Goal: Navigation & Orientation: Understand site structure

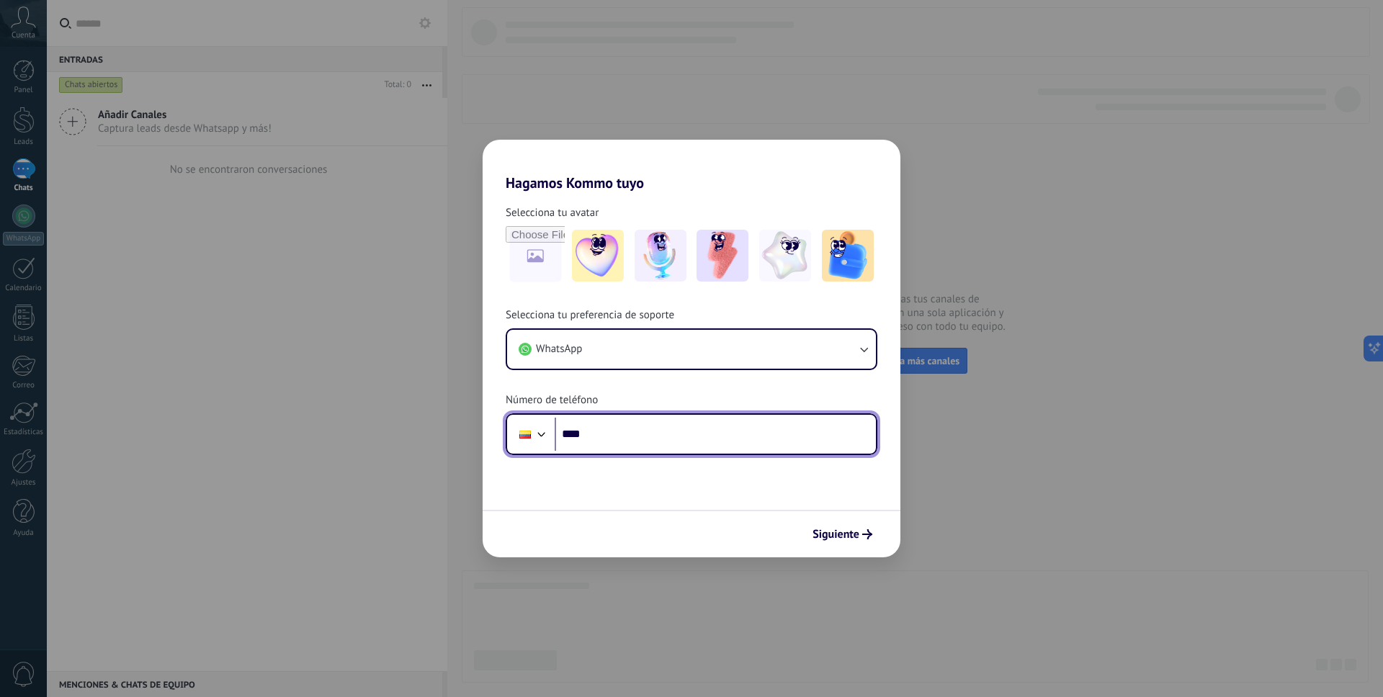
click at [543, 436] on div at bounding box center [541, 432] width 17 height 17
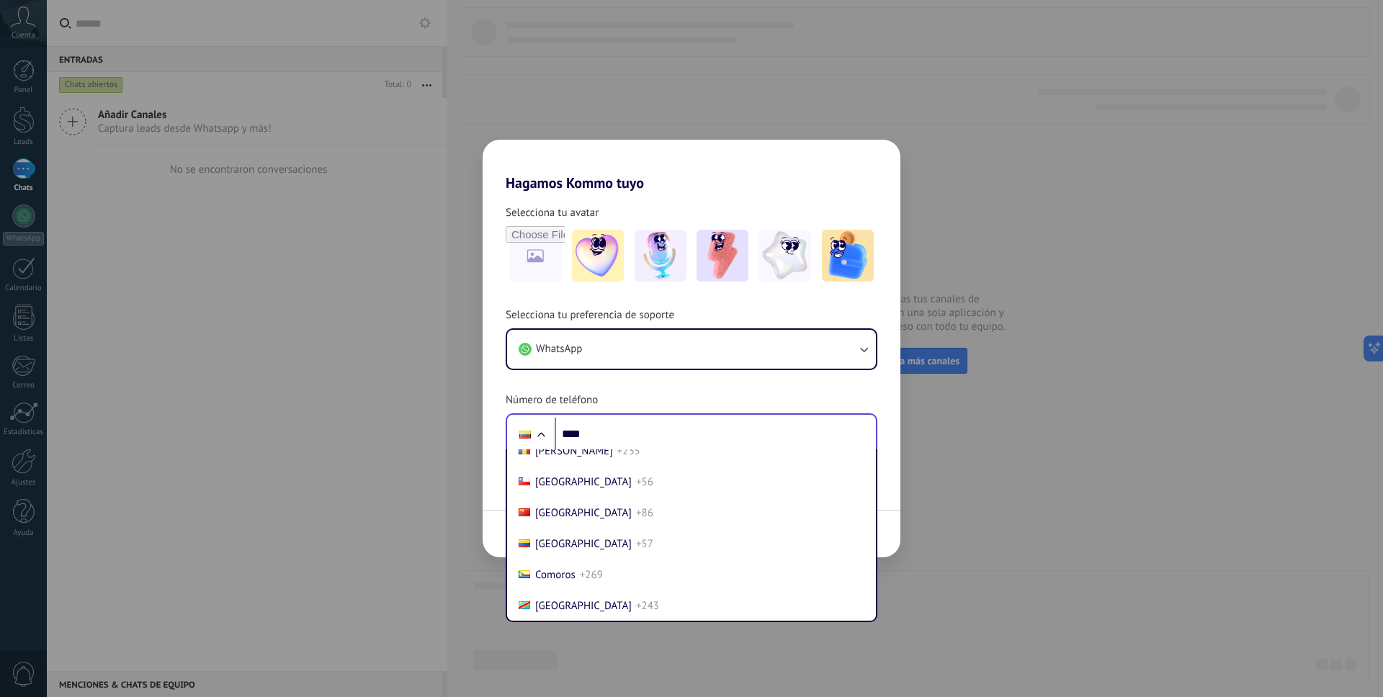
scroll to position [1103, 0]
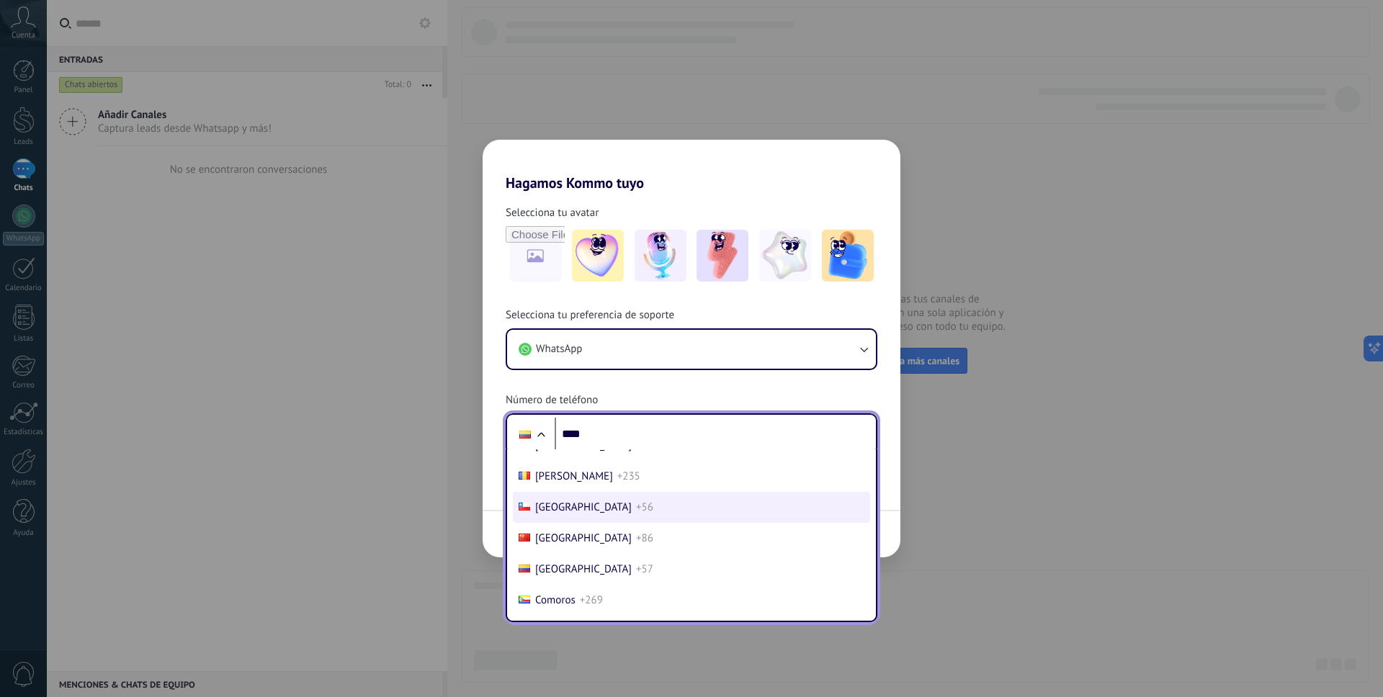
click at [584, 506] on li "Chile +56" at bounding box center [691, 507] width 357 height 31
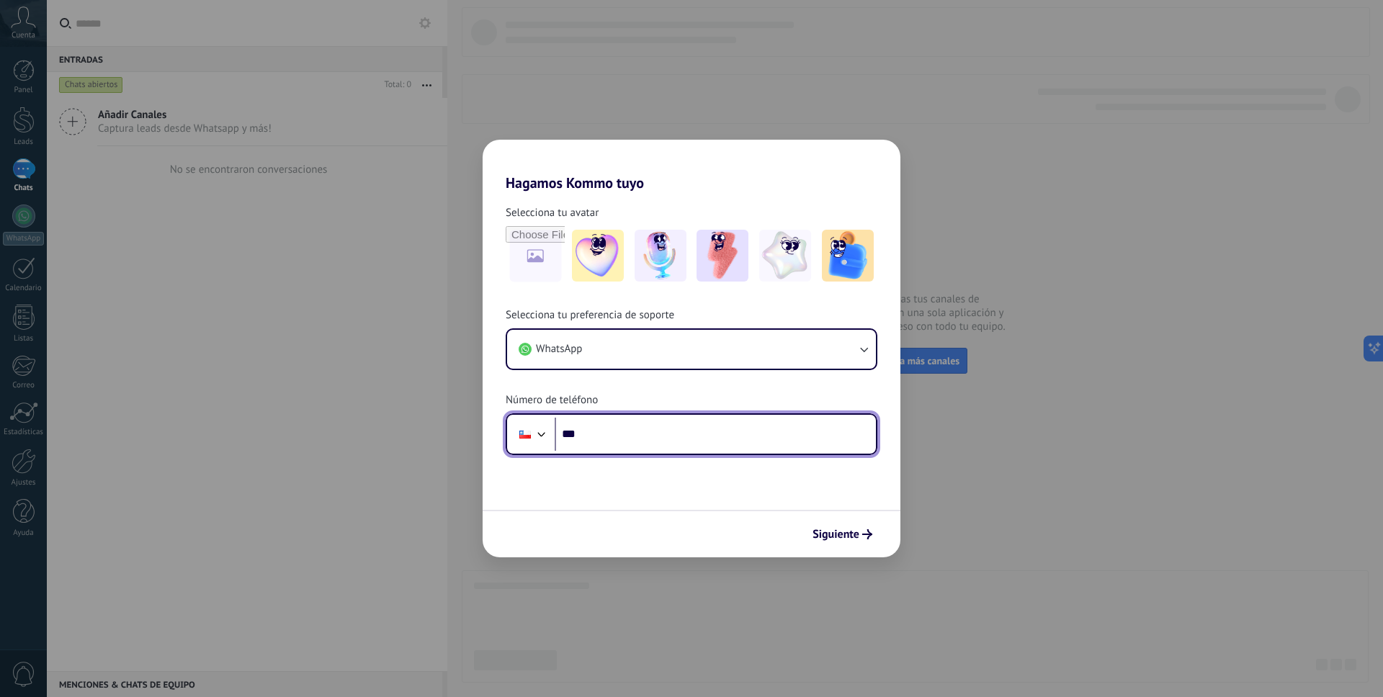
click at [609, 433] on input "****" at bounding box center [714, 434] width 321 height 33
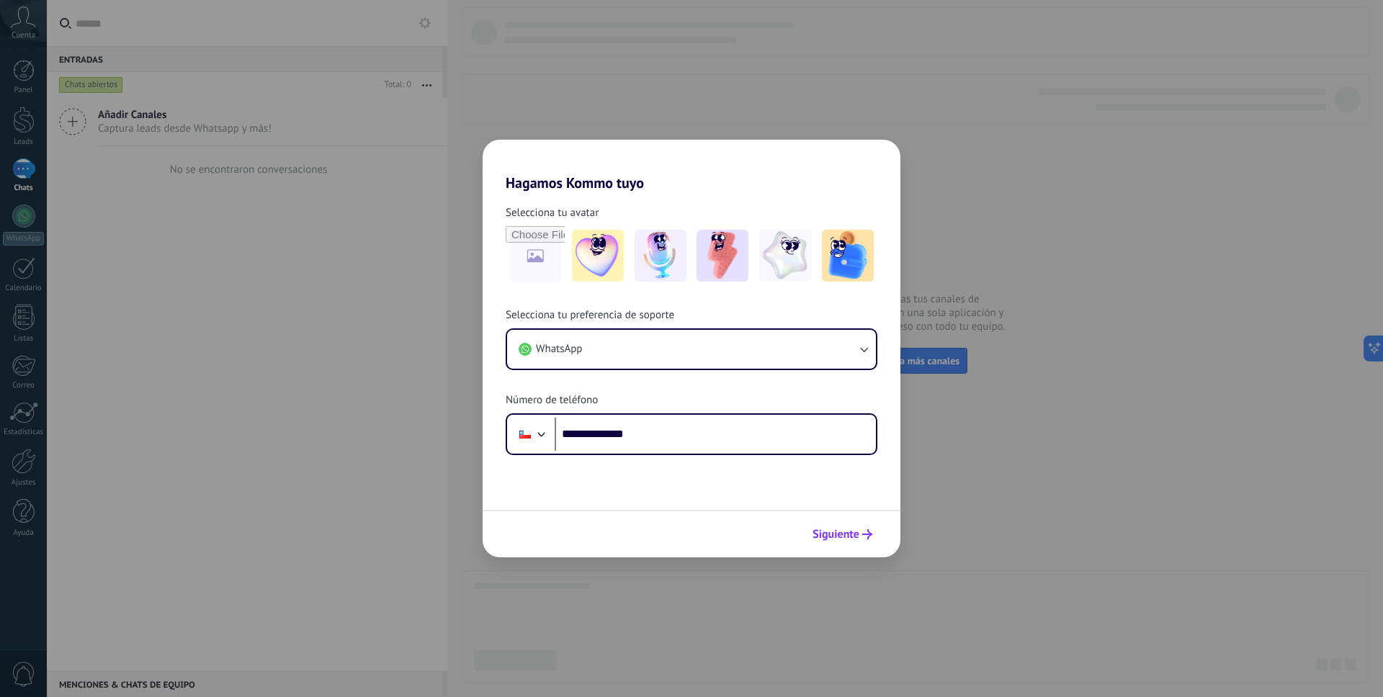
click at [838, 539] on span "Siguiente" at bounding box center [835, 534] width 47 height 10
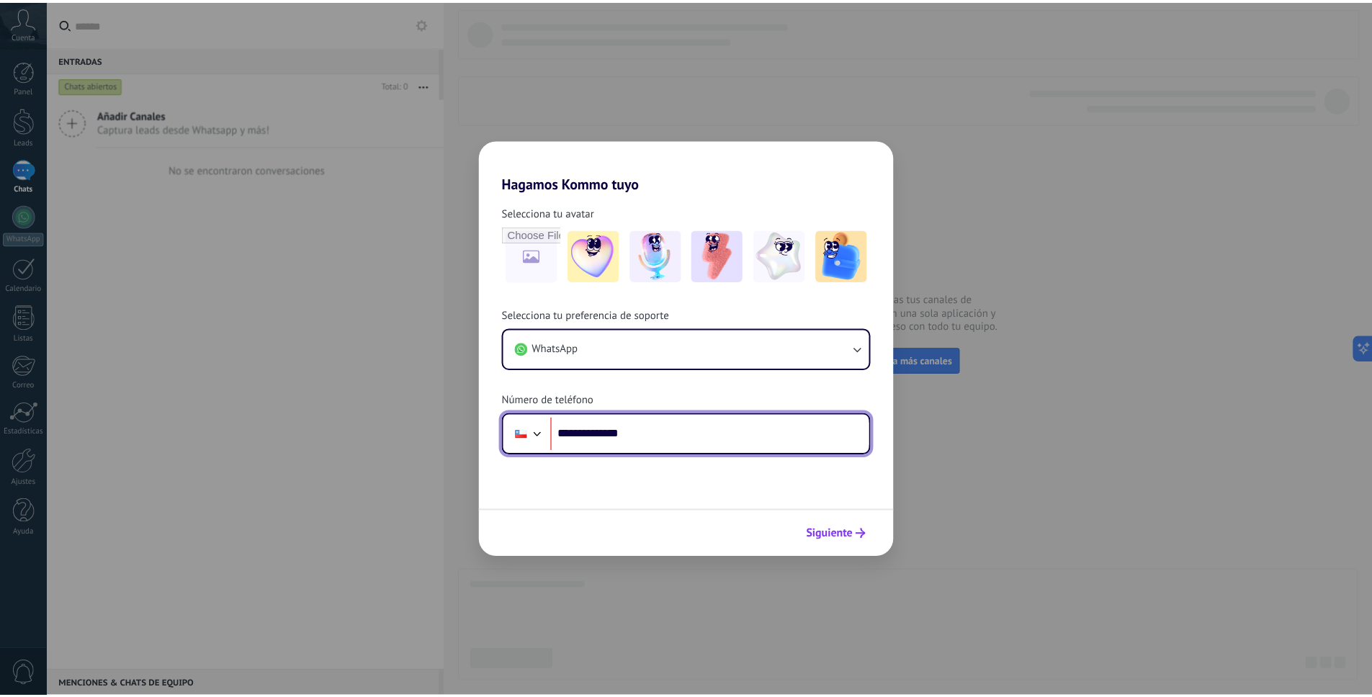
scroll to position [0, 0]
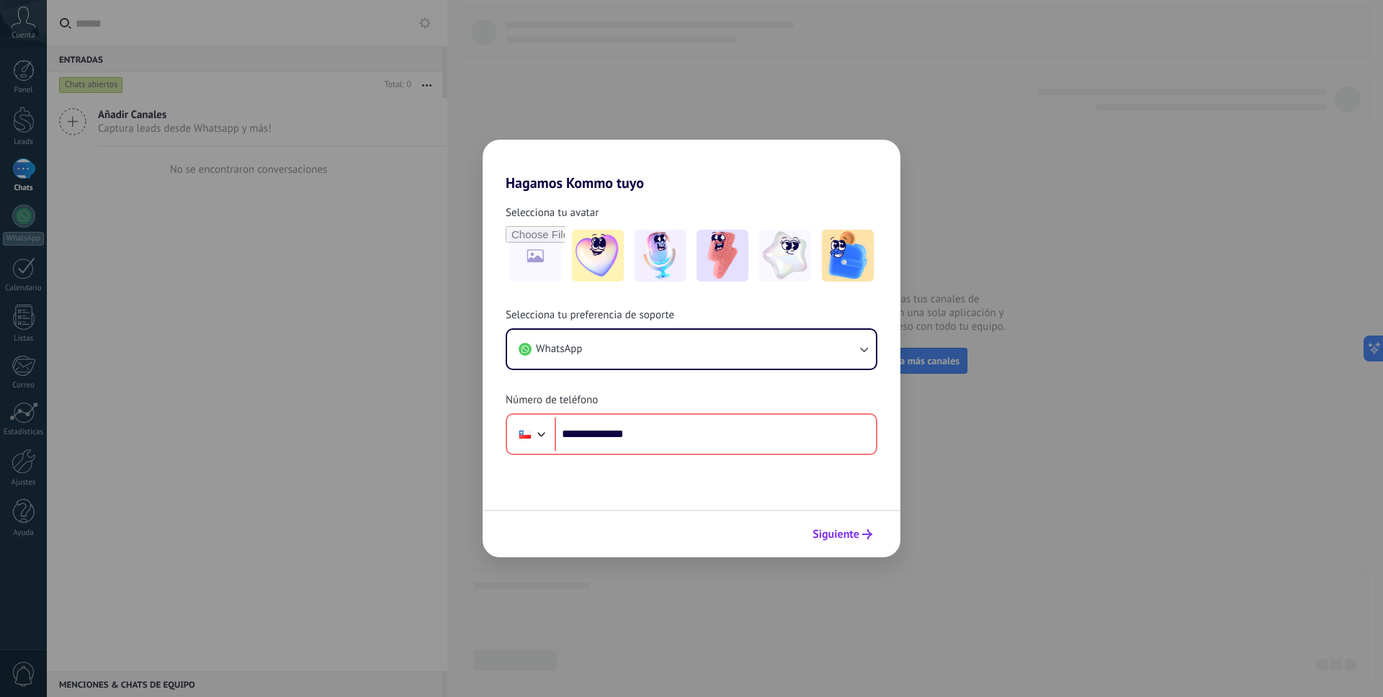
click at [840, 531] on span "Siguiente" at bounding box center [835, 534] width 47 height 10
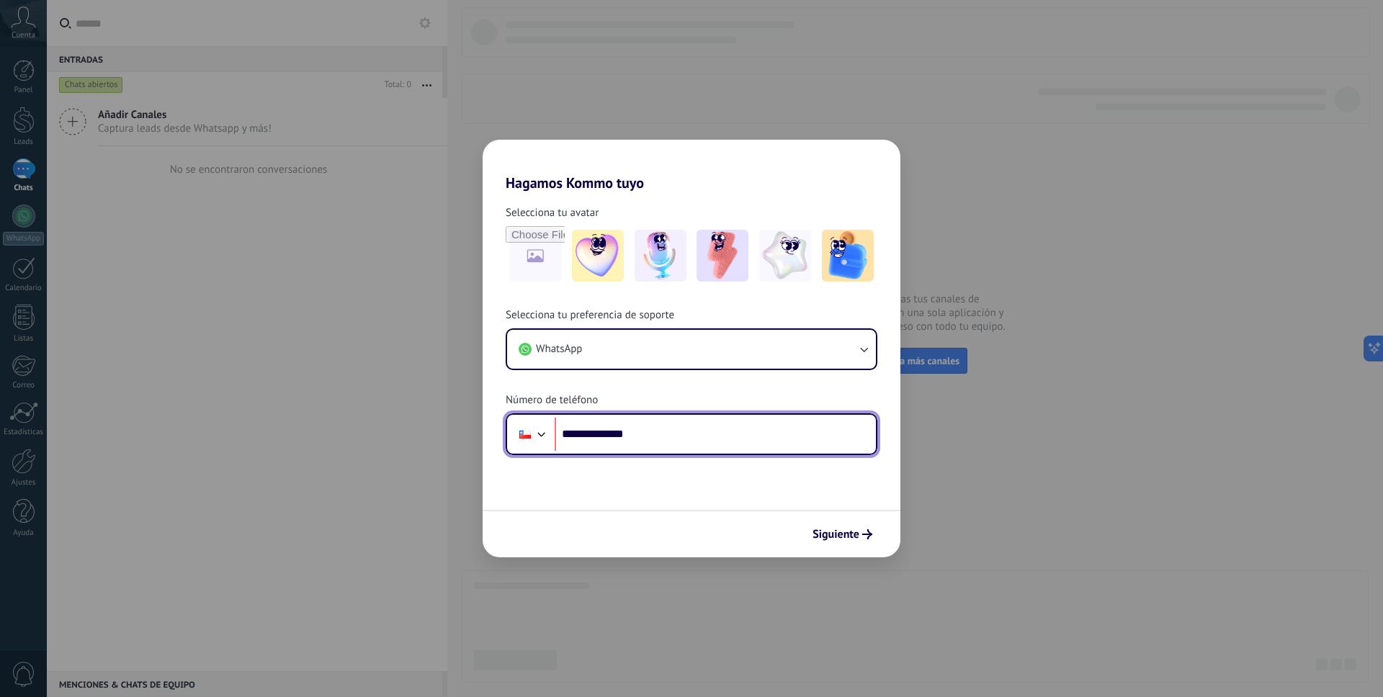
click at [654, 434] on input "**********" at bounding box center [714, 434] width 321 height 33
drag, startPoint x: 687, startPoint y: 477, endPoint x: 591, endPoint y: 459, distance: 97.3
click at [686, 476] on form "**********" at bounding box center [691, 375] width 418 height 366
click at [647, 437] on input "**********" at bounding box center [714, 434] width 321 height 33
click at [587, 428] on input "**********" at bounding box center [714, 434] width 321 height 33
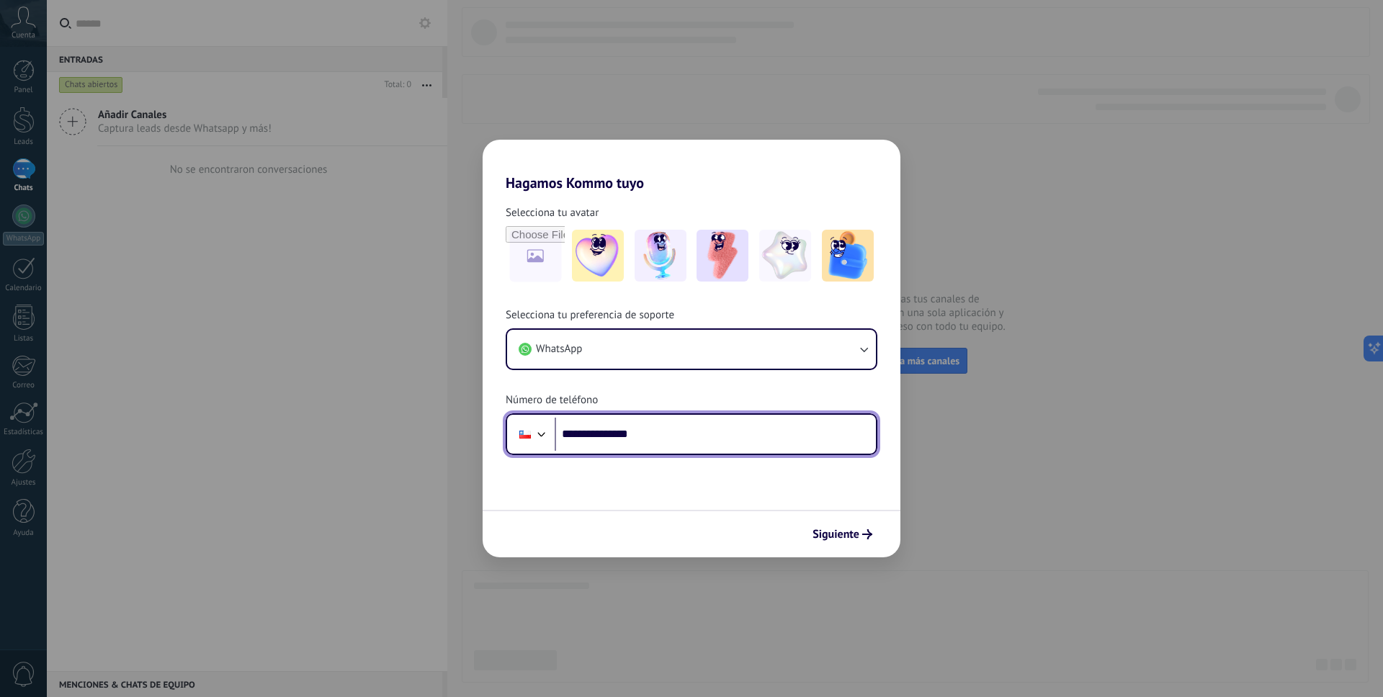
type input "**********"
click at [688, 478] on form "**********" at bounding box center [691, 375] width 418 height 366
click at [840, 544] on button "Siguiente" at bounding box center [842, 534] width 73 height 24
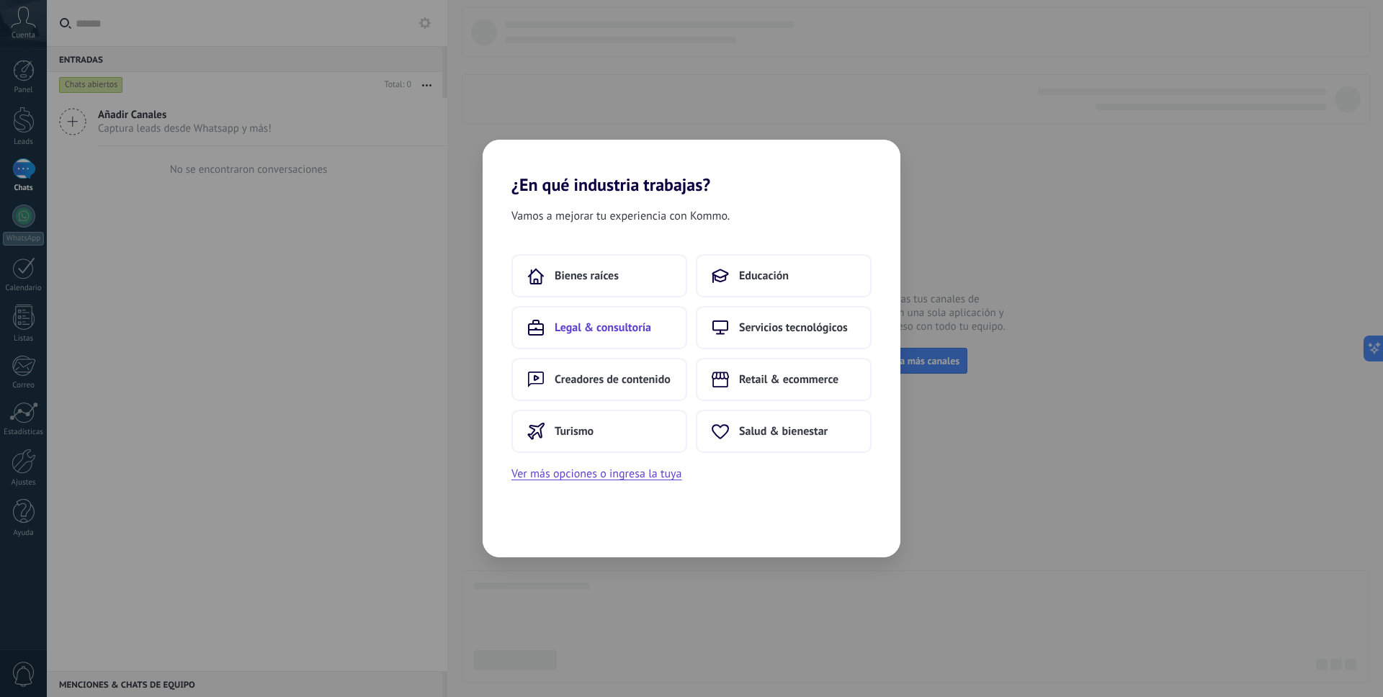
click at [619, 328] on span "Legal & consultoría" at bounding box center [602, 327] width 96 height 14
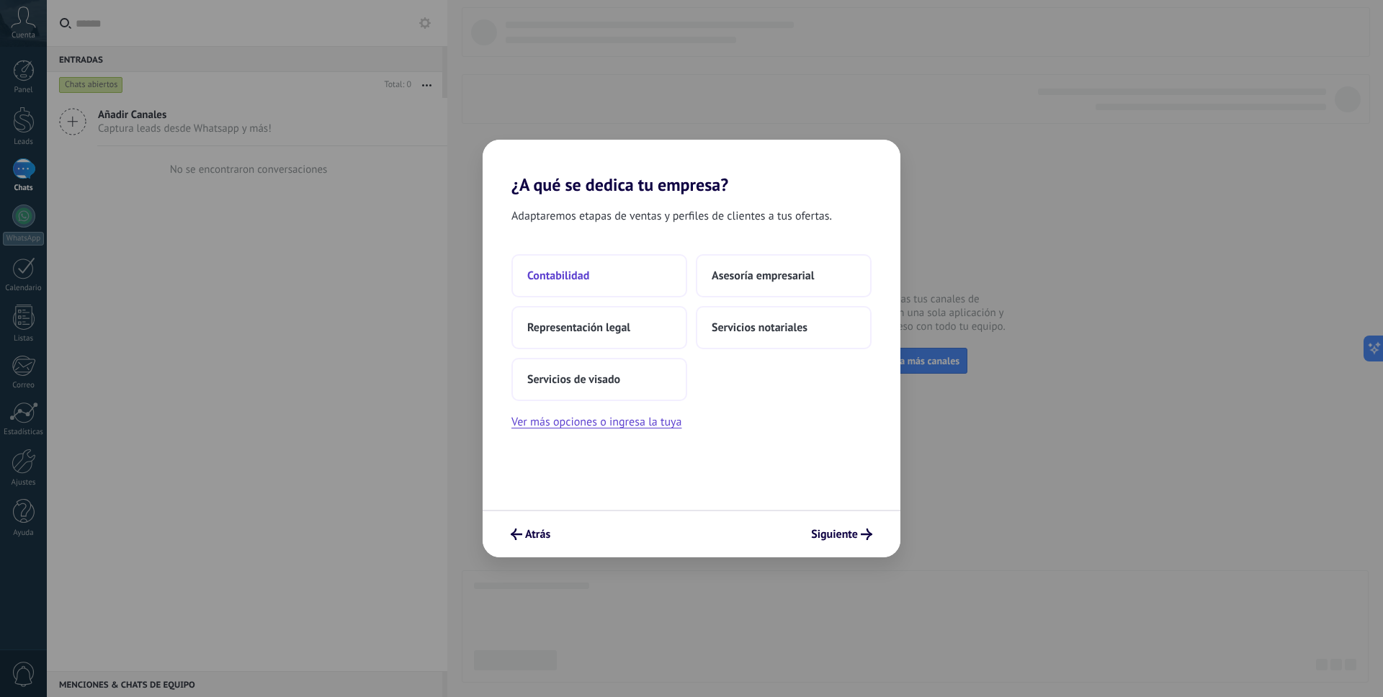
click at [602, 269] on button "Contabilidad" at bounding box center [599, 275] width 176 height 43
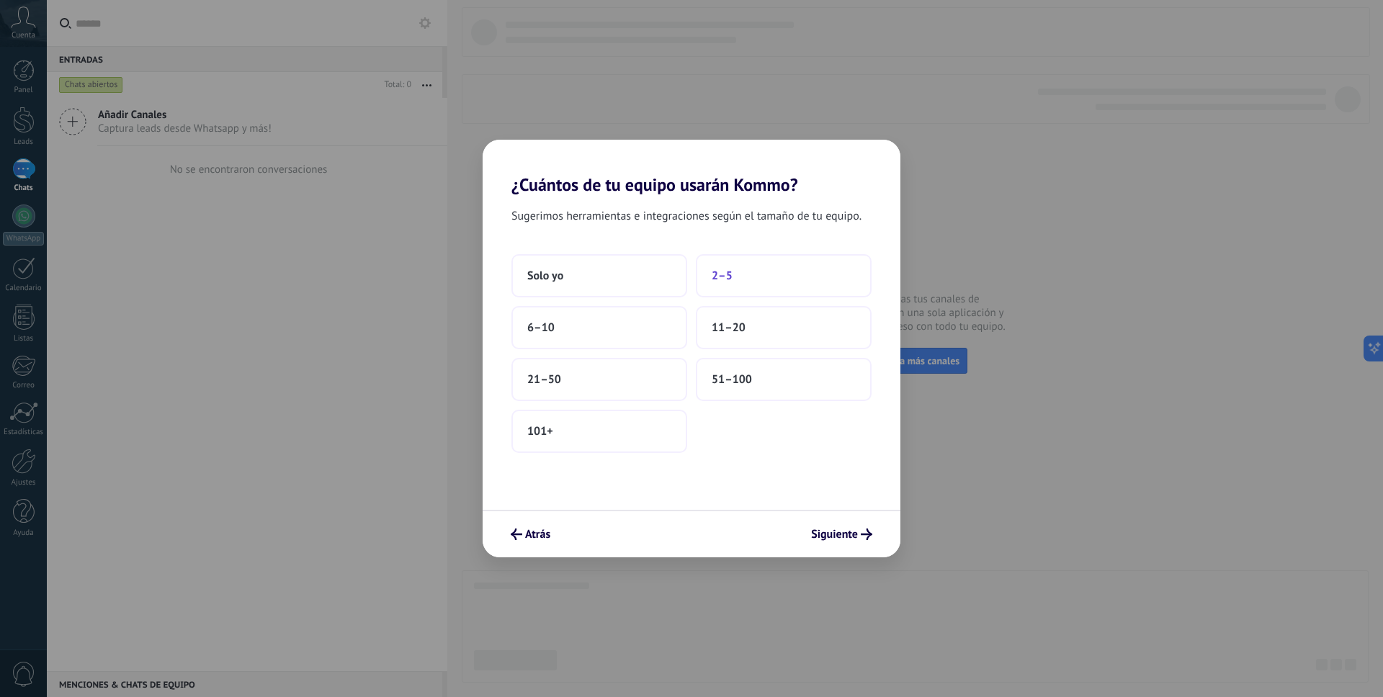
click at [745, 269] on button "2–5" at bounding box center [784, 275] width 176 height 43
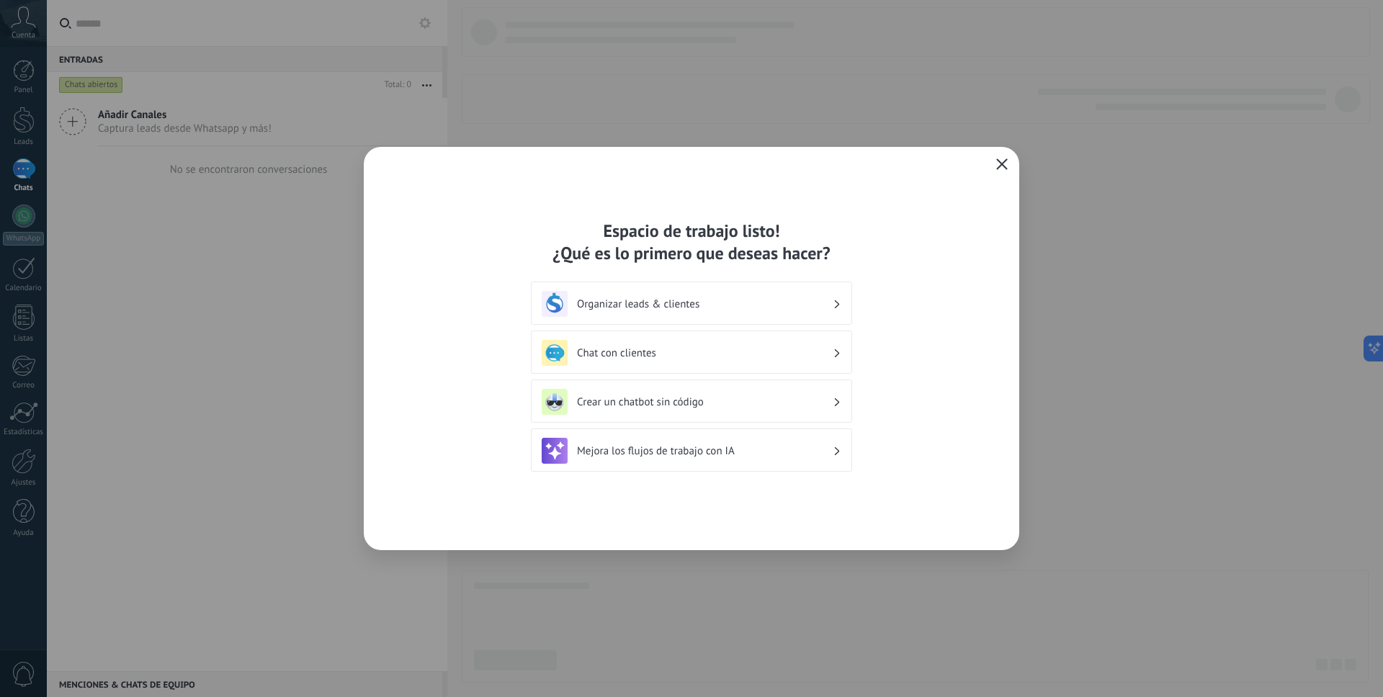
click at [699, 307] on h3 "Organizar leads & clientes" at bounding box center [705, 304] width 256 height 14
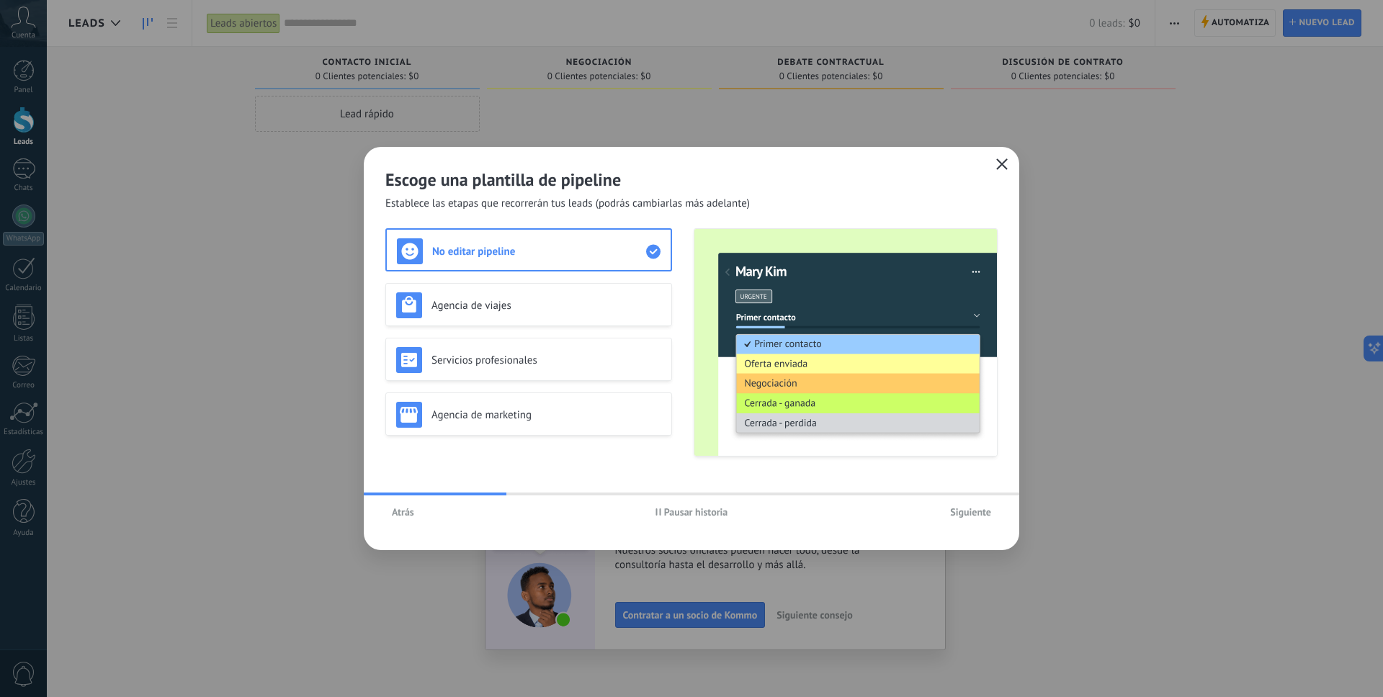
click at [399, 511] on span "Atrás" at bounding box center [403, 512] width 22 height 10
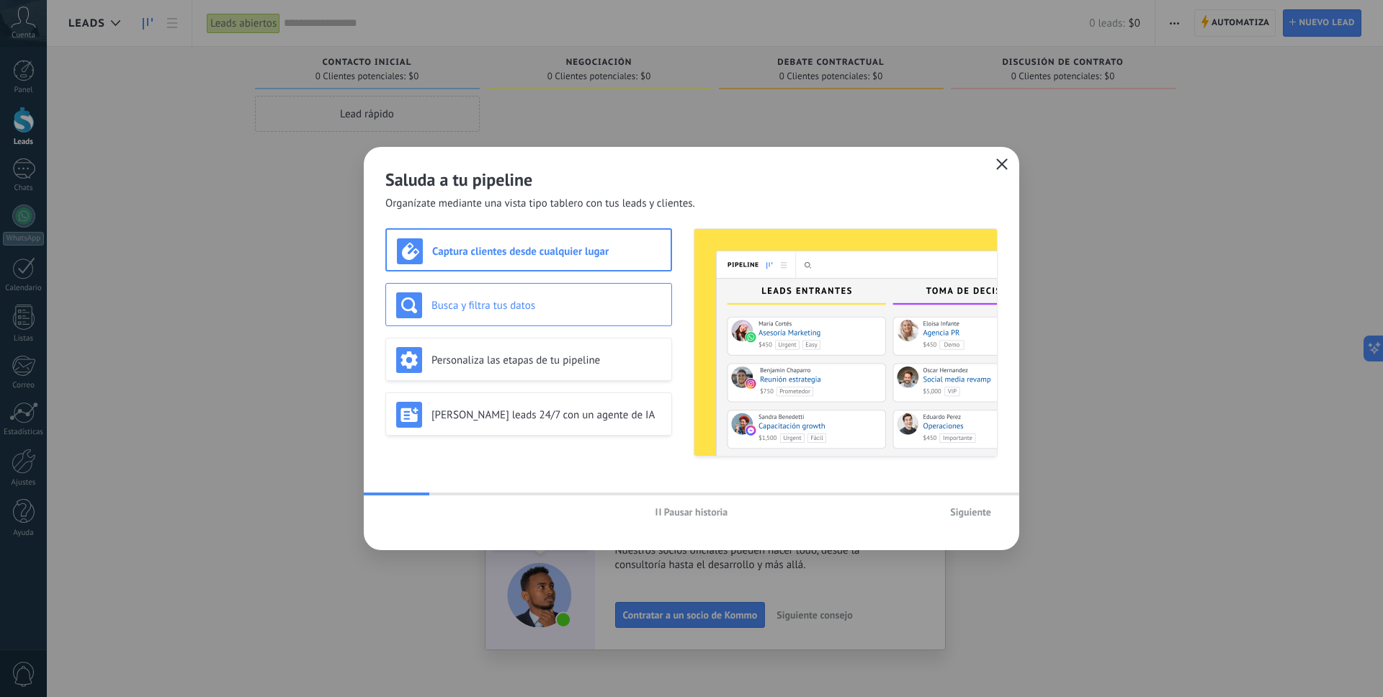
click at [539, 311] on h3 "Busca y filtra tus datos" at bounding box center [546, 306] width 230 height 14
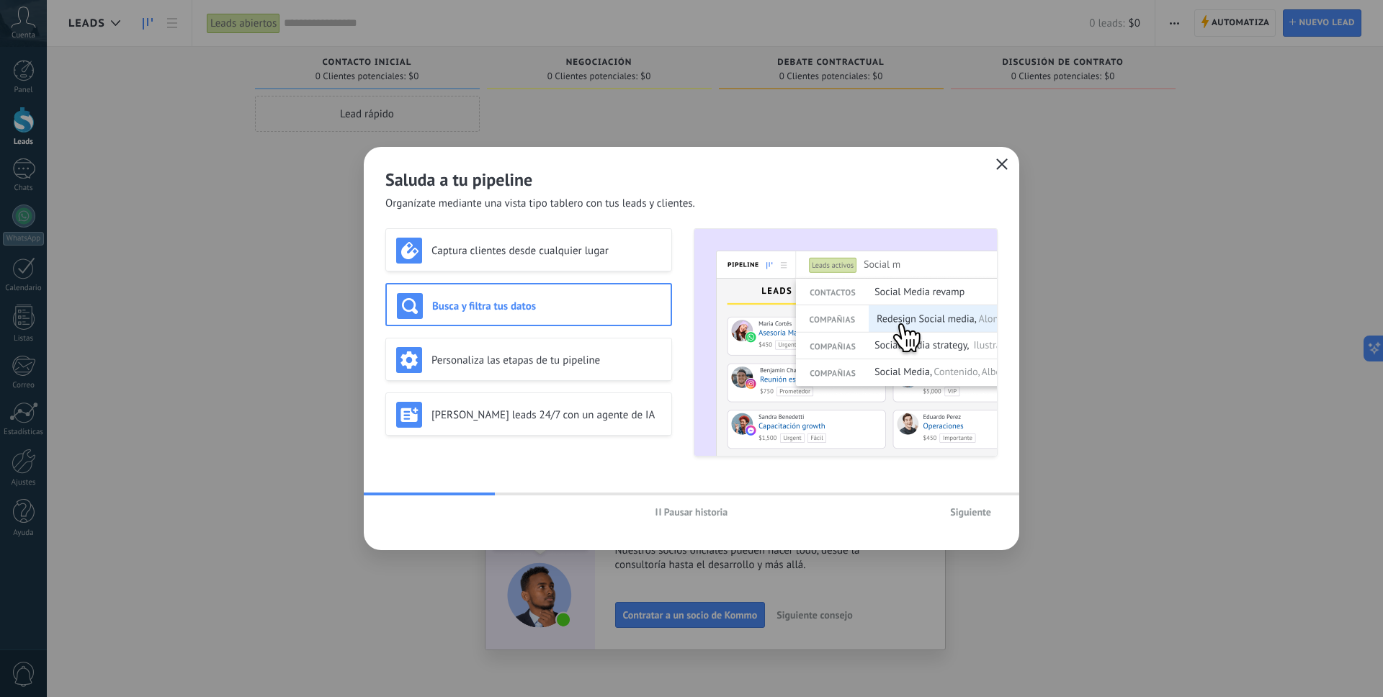
click at [678, 509] on span "Pausar historia" at bounding box center [696, 512] width 64 height 10
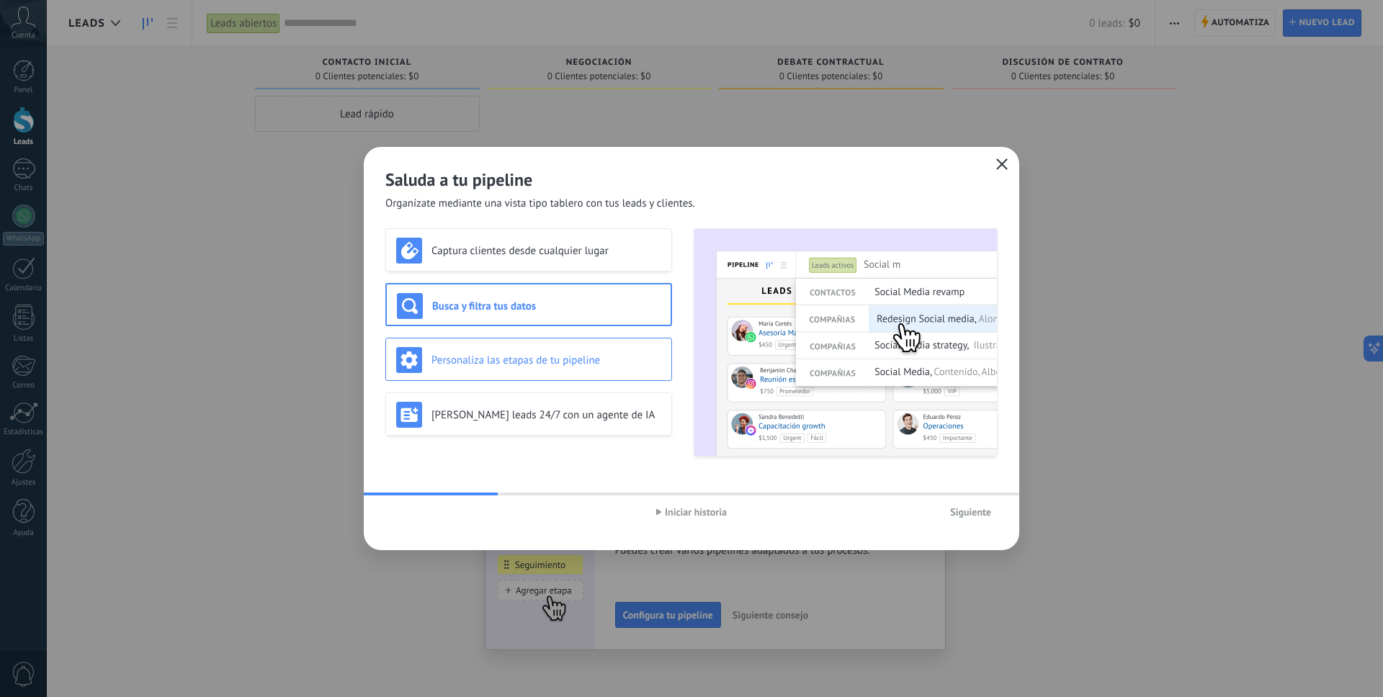
click at [585, 362] on h3 "Personaliza las etapas de tu pipeline" at bounding box center [546, 361] width 230 height 14
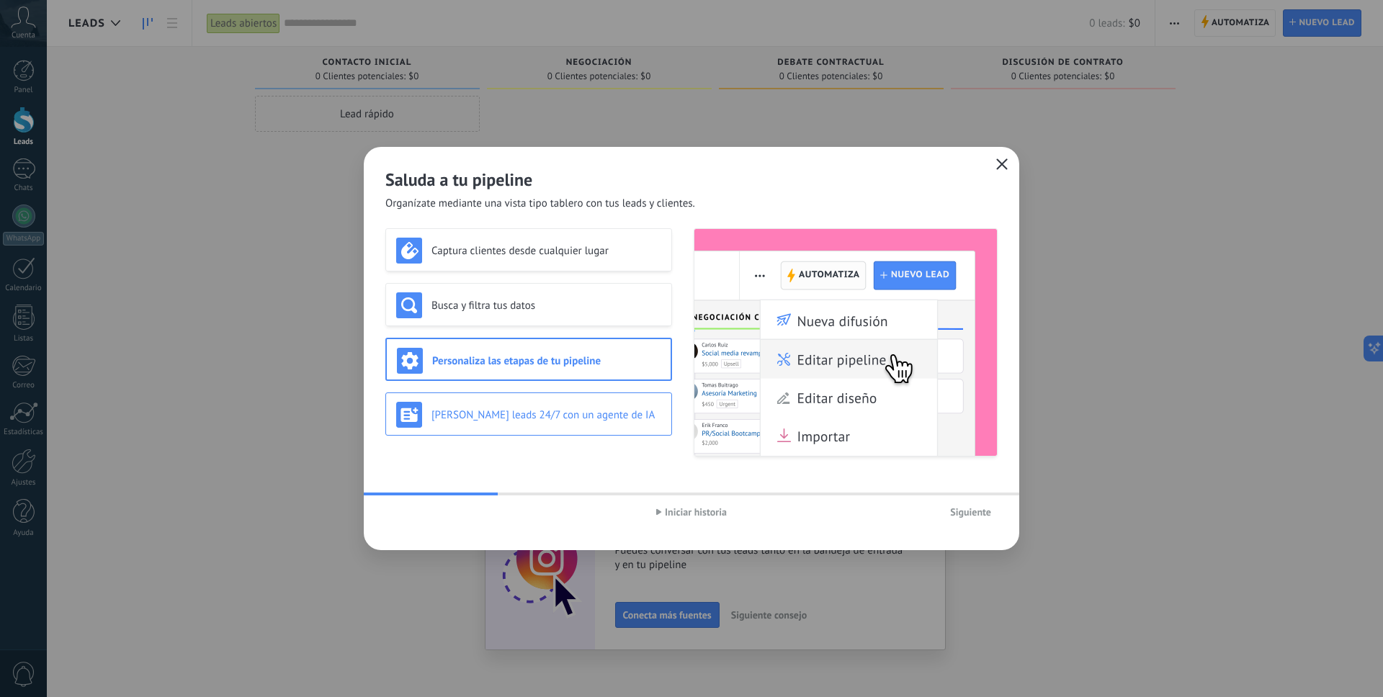
click at [575, 428] on div "[PERSON_NAME] leads 24/7 con un agente de IA" at bounding box center [528, 413] width 287 height 43
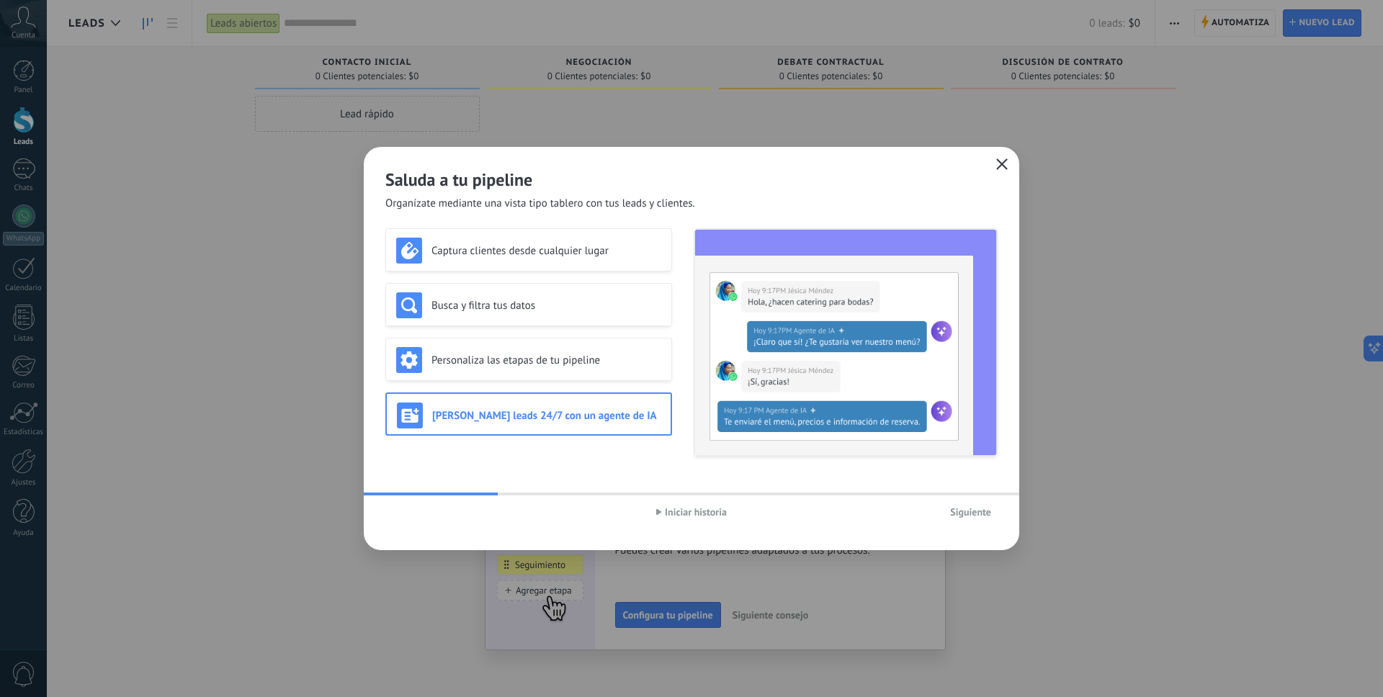
click at [967, 517] on span "Siguiente" at bounding box center [970, 512] width 41 height 10
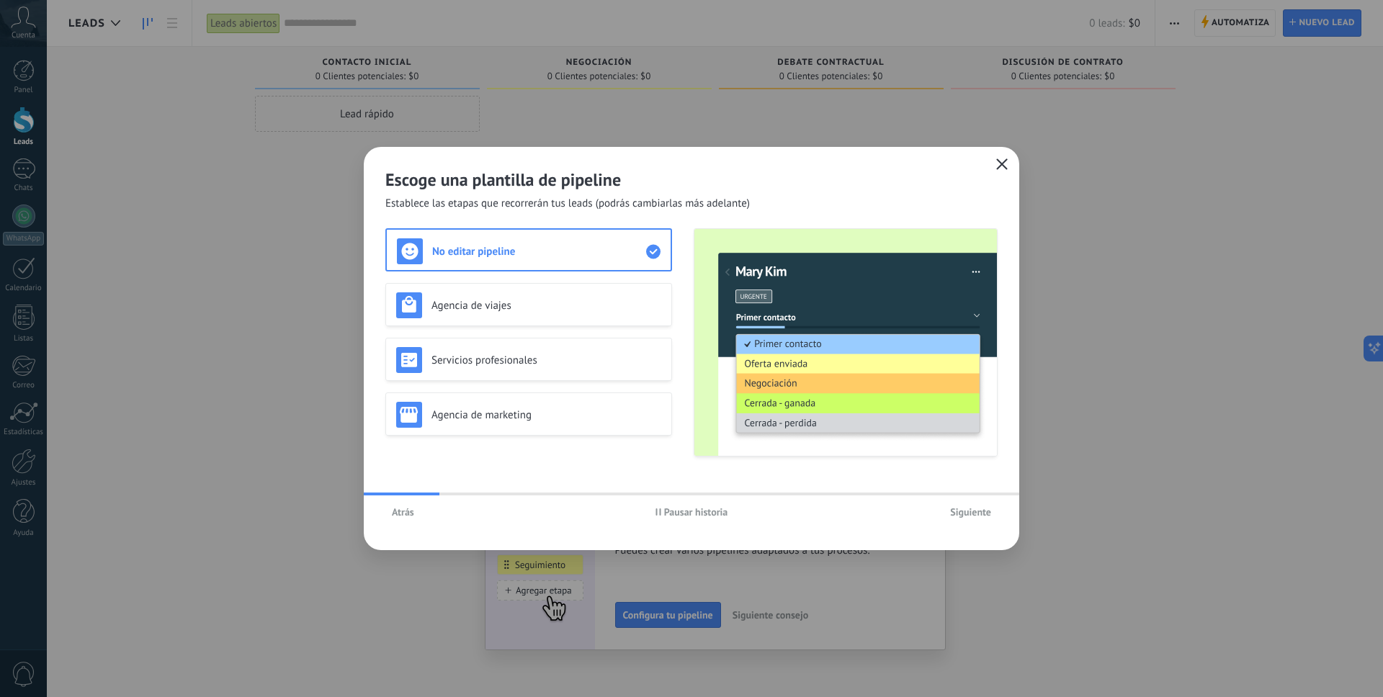
click at [681, 516] on span "Pausar historia" at bounding box center [696, 512] width 64 height 10
click at [563, 313] on div "Agencia de viajes" at bounding box center [528, 305] width 265 height 26
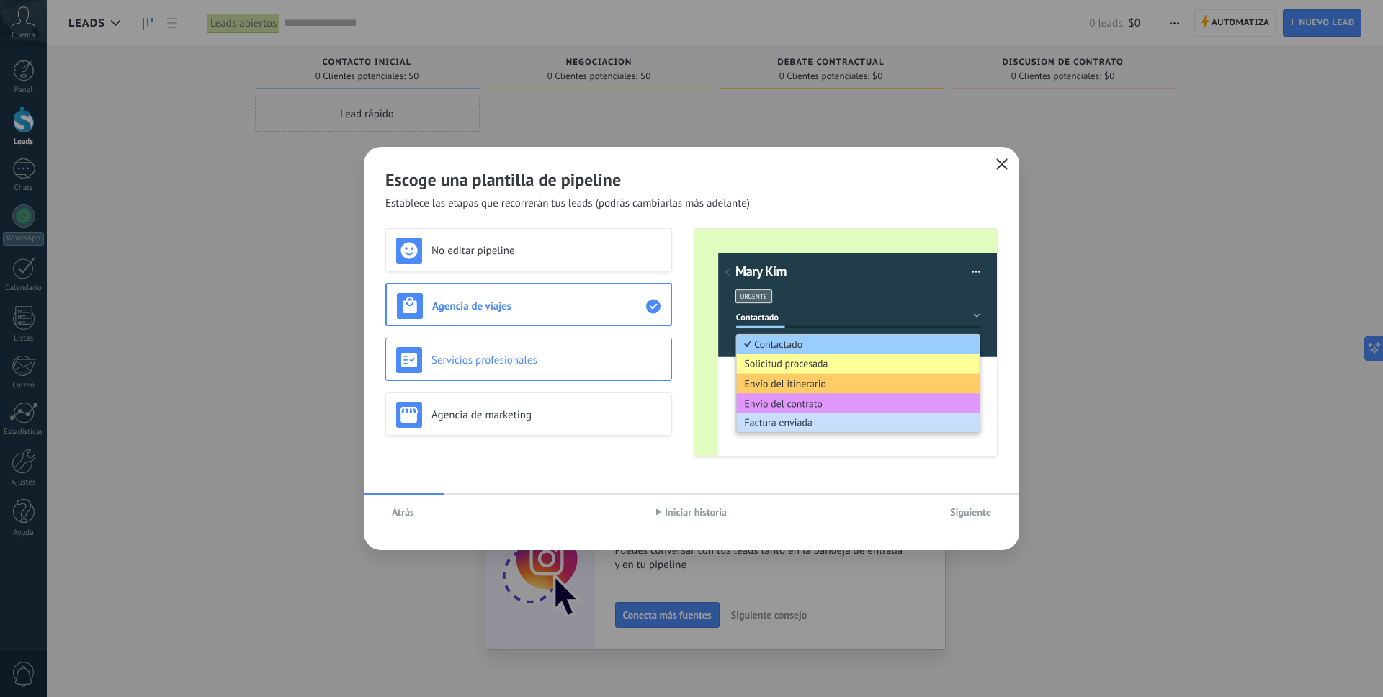
click at [554, 359] on h3 "Servicios profesionales" at bounding box center [546, 361] width 230 height 14
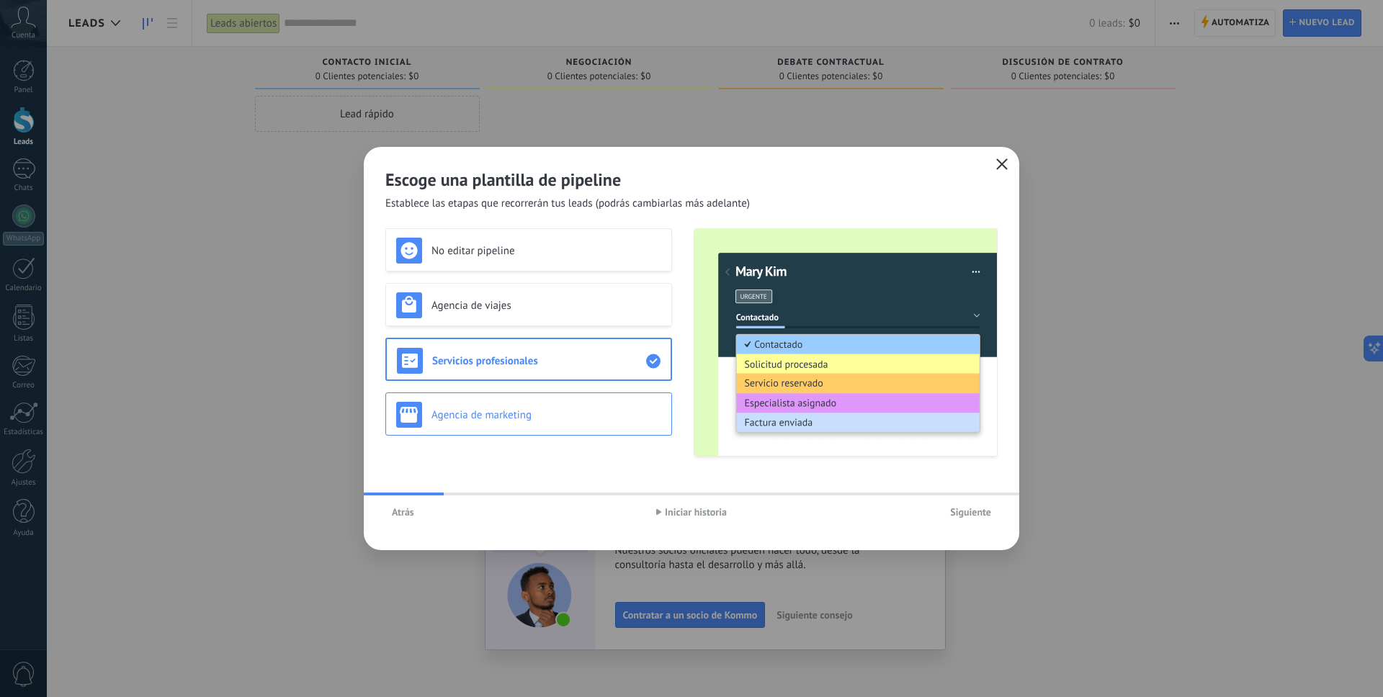
click at [554, 395] on div "Agencia de marketing" at bounding box center [528, 413] width 287 height 43
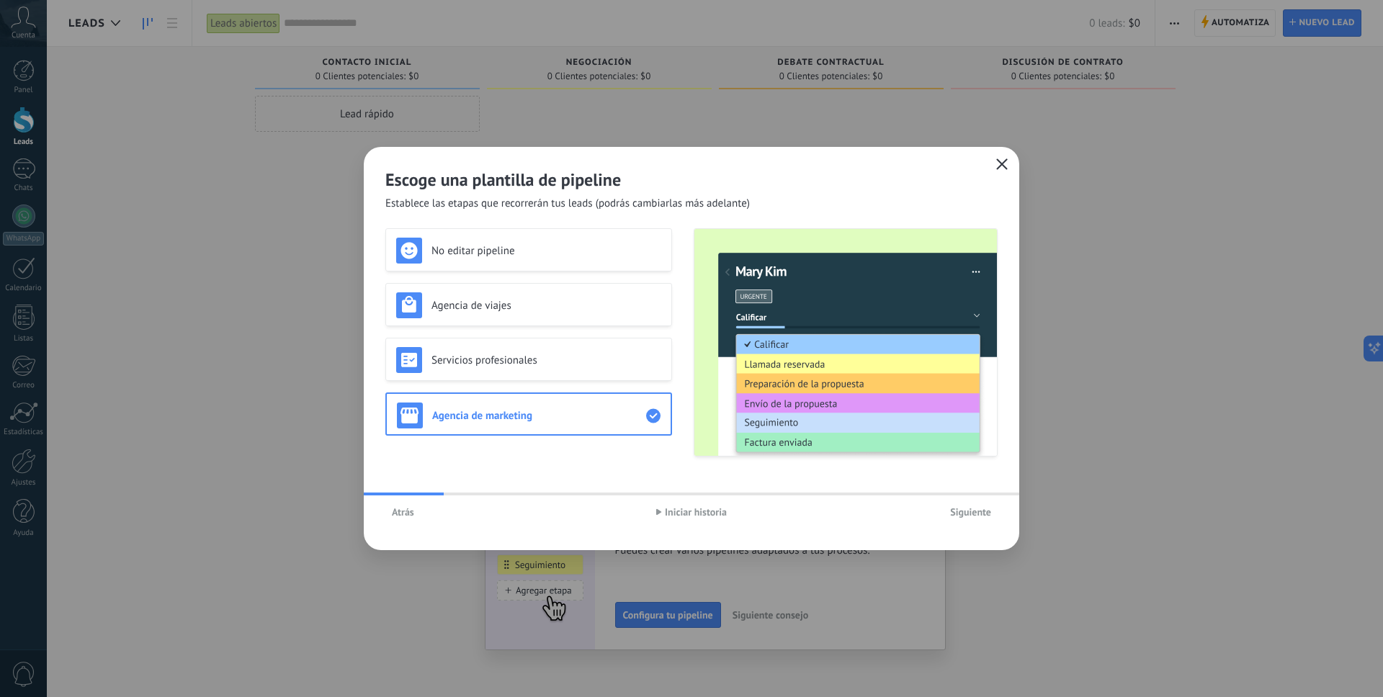
click at [702, 235] on img at bounding box center [845, 342] width 302 height 227
click at [966, 517] on span "Siguiente" at bounding box center [970, 512] width 41 height 10
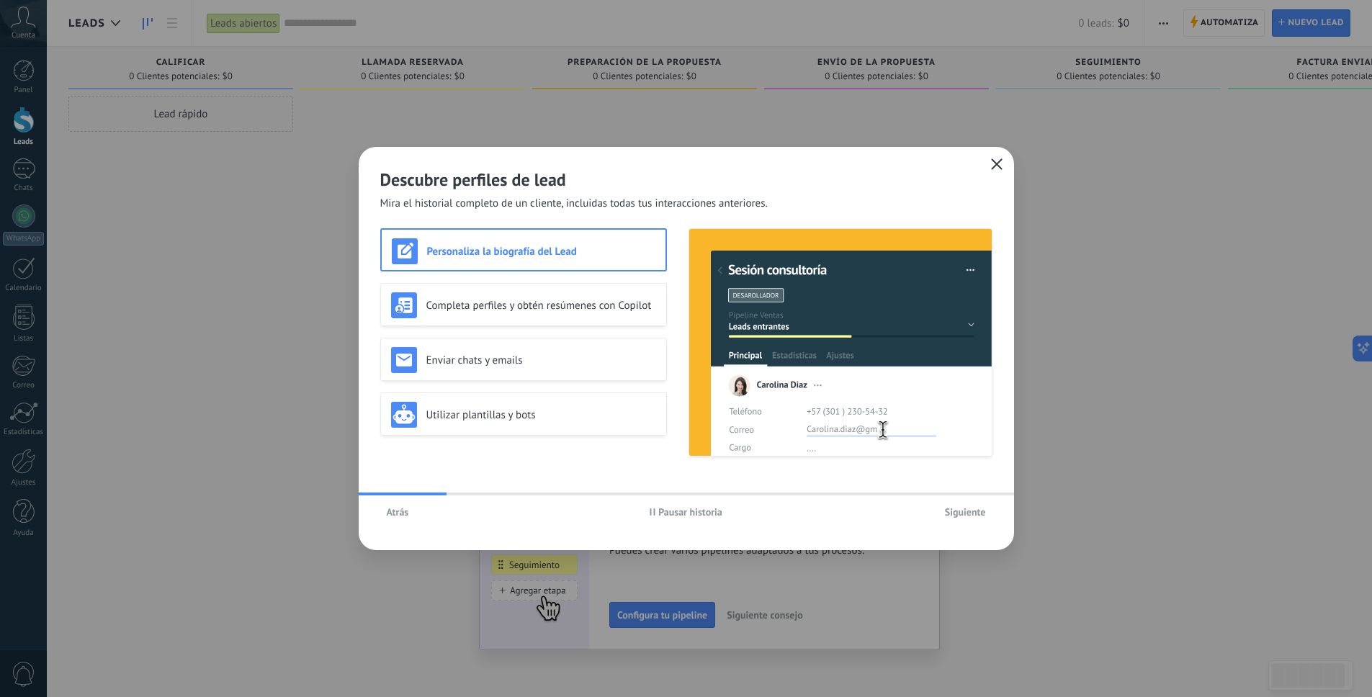
click at [686, 510] on span "Pausar historia" at bounding box center [690, 512] width 64 height 10
click at [593, 300] on h3 "Completa perfiles y obtén resúmenes con Copilot" at bounding box center [541, 306] width 230 height 14
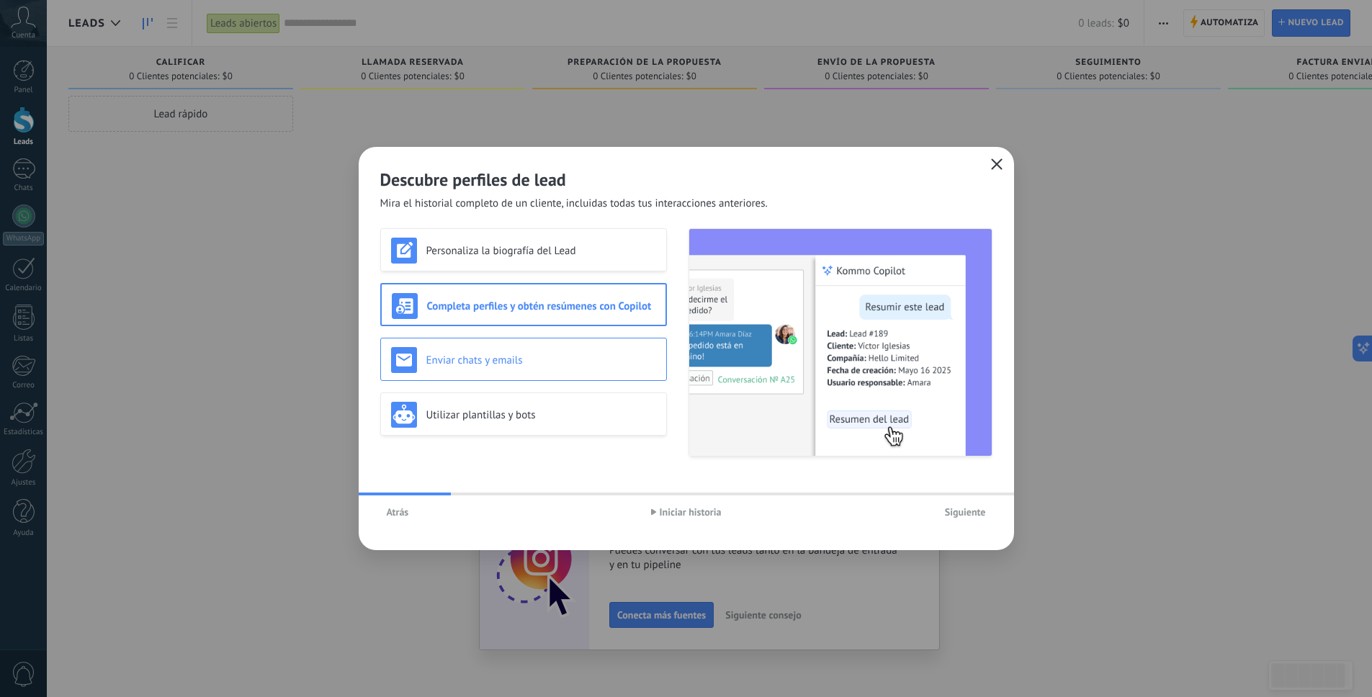
click at [554, 352] on div "Enviar chats y emails" at bounding box center [523, 360] width 265 height 26
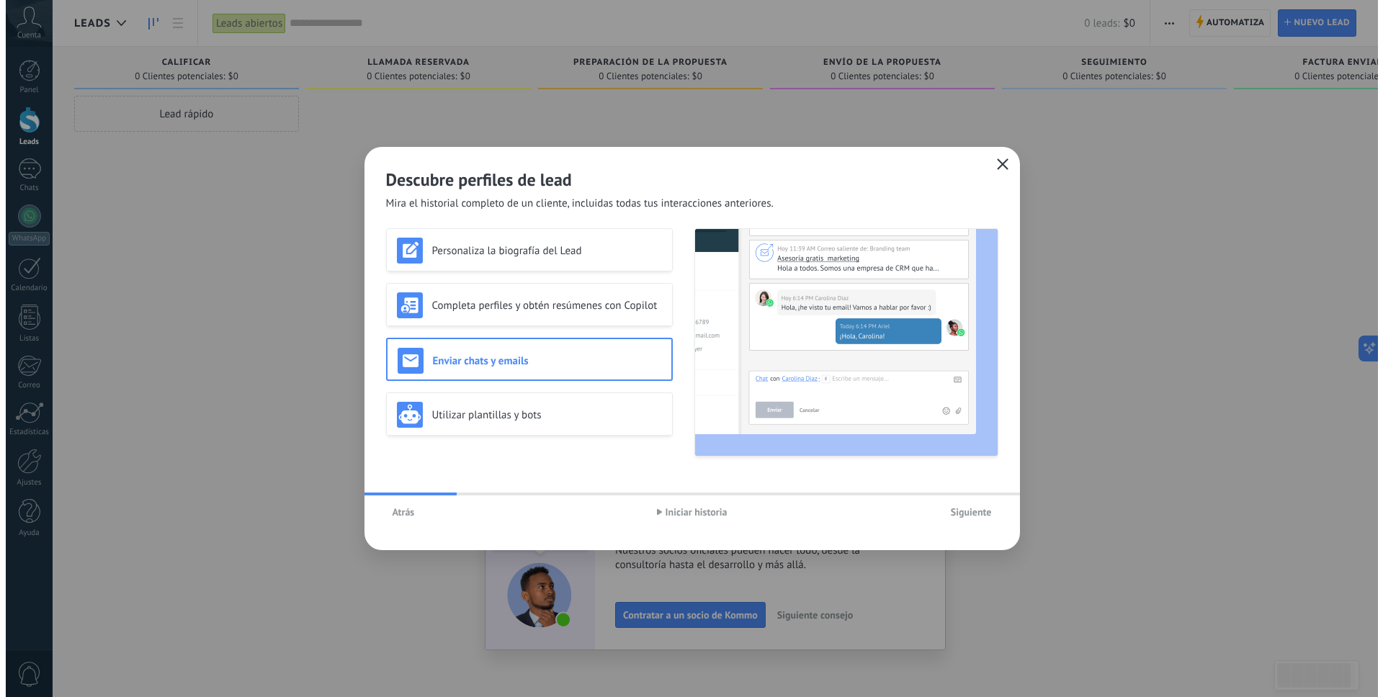
scroll to position [3, 0]
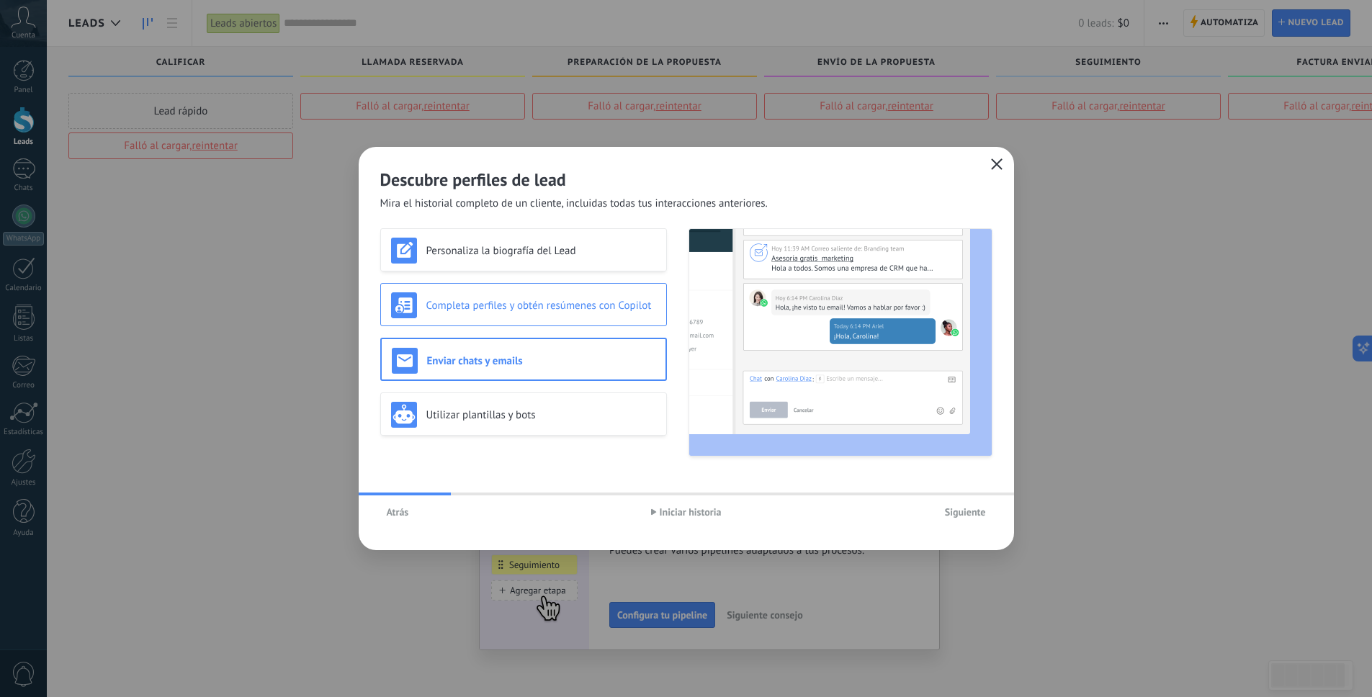
click at [472, 309] on h3 "Completa perfiles y obtén resúmenes con Copilot" at bounding box center [541, 306] width 230 height 14
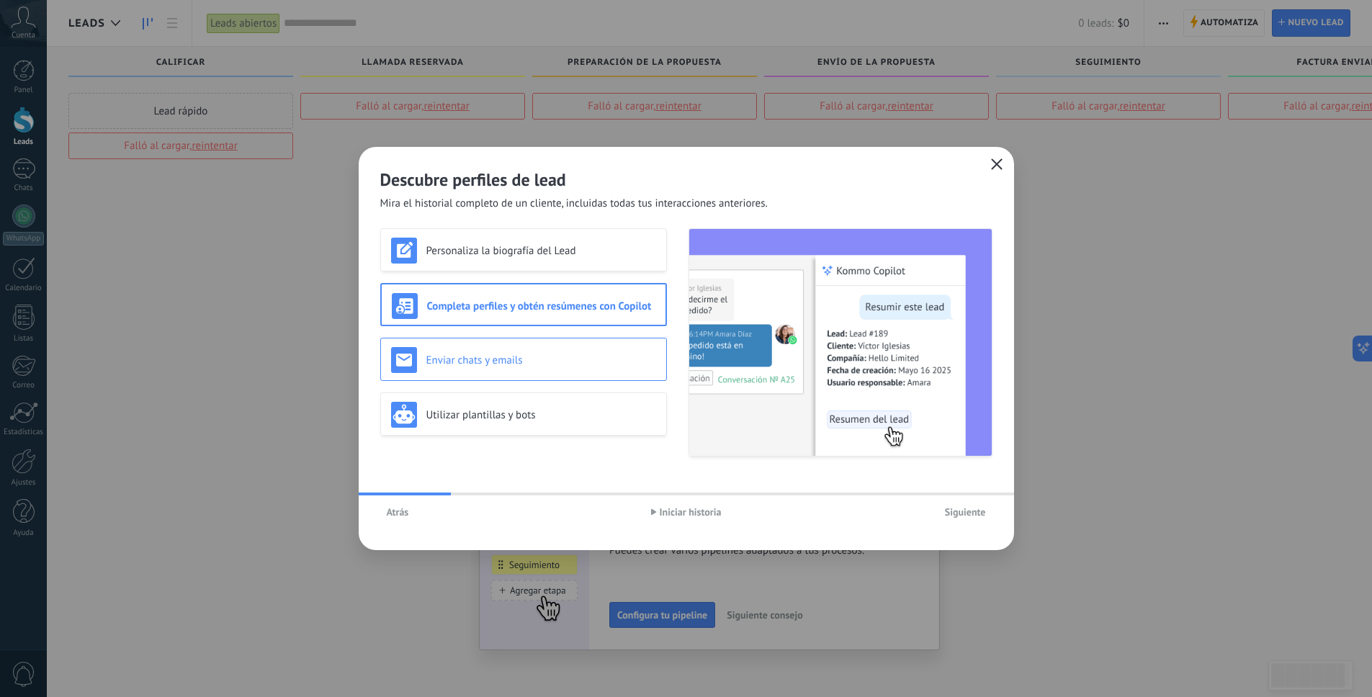
click at [539, 344] on div "Enviar chats y emails" at bounding box center [523, 359] width 287 height 43
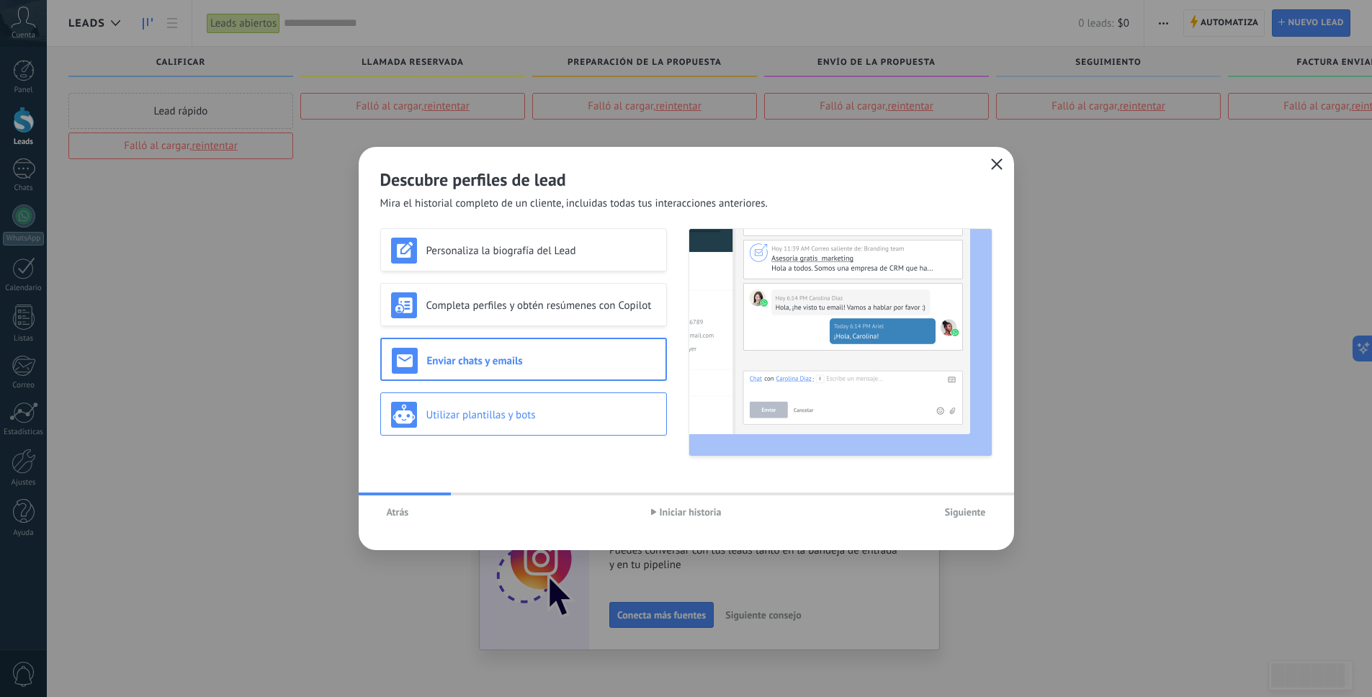
click at [552, 422] on div "Utilizar plantillas y bots" at bounding box center [523, 415] width 265 height 26
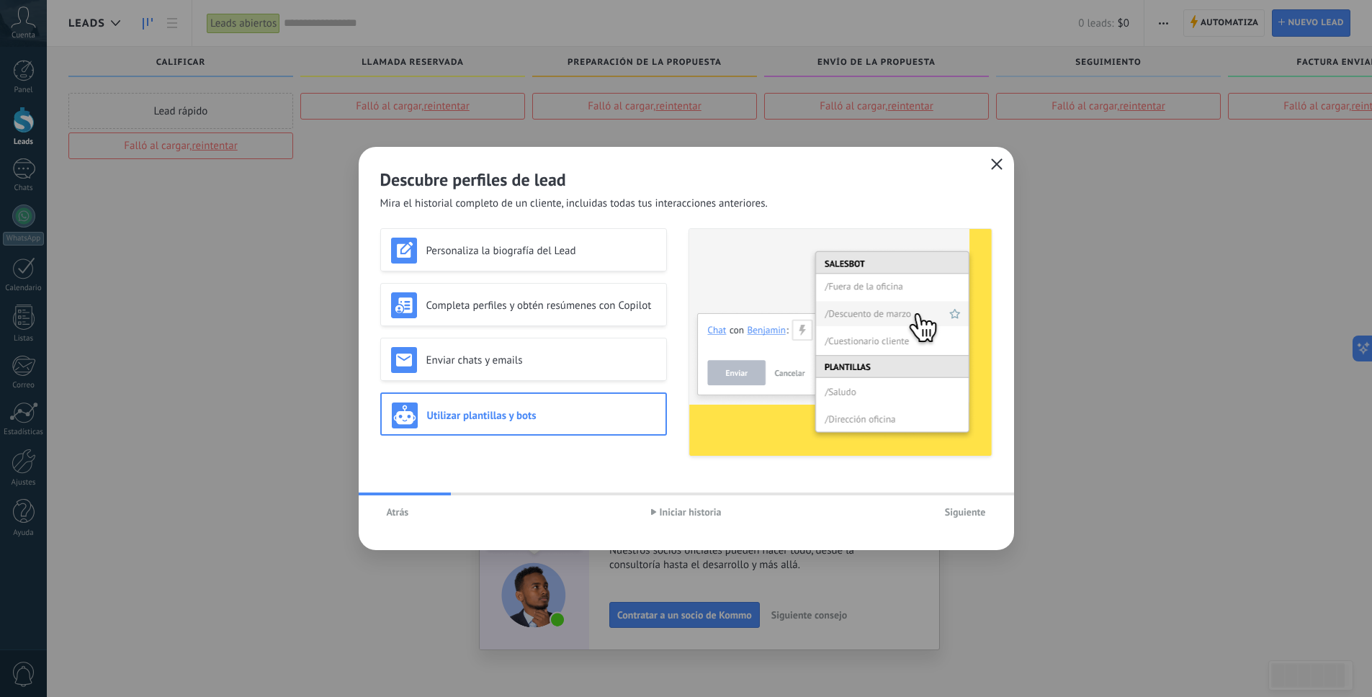
click at [945, 513] on span "Siguiente" at bounding box center [965, 512] width 41 height 10
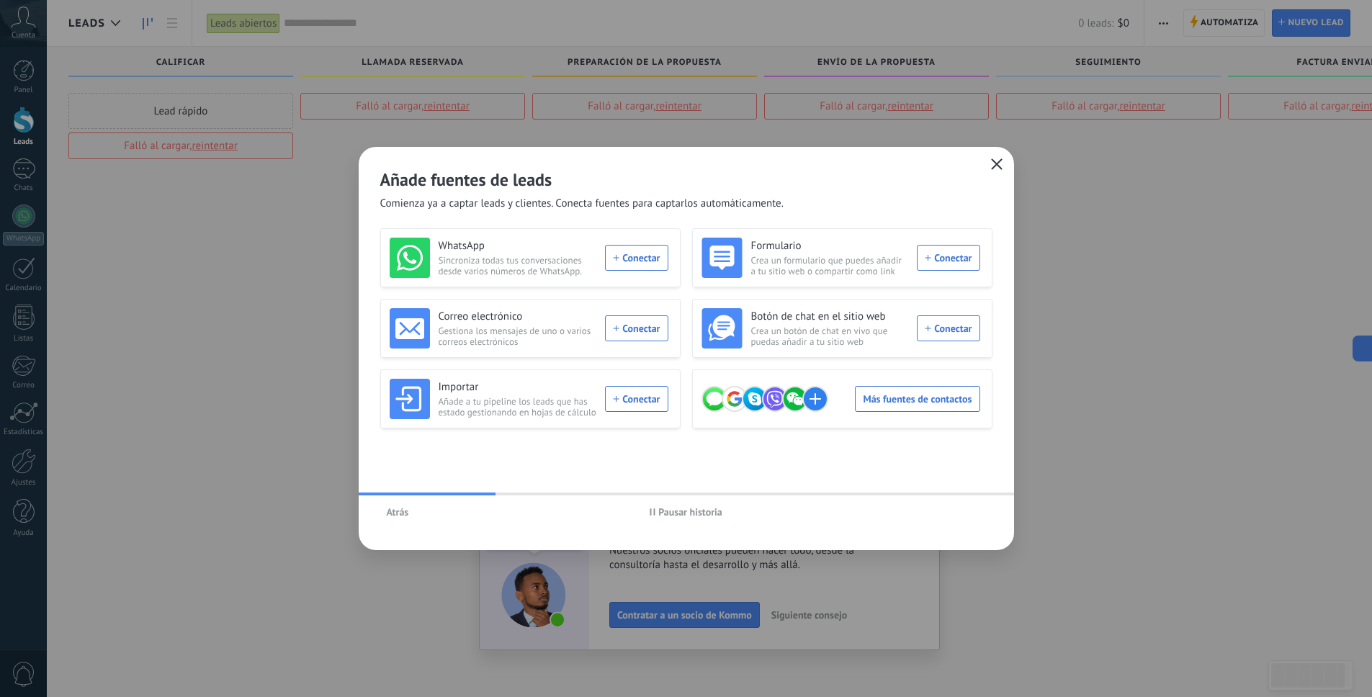
click at [687, 509] on span "Pausar historia" at bounding box center [690, 512] width 64 height 10
click at [914, 402] on div "Más fuentes de contactos" at bounding box center [840, 399] width 279 height 40
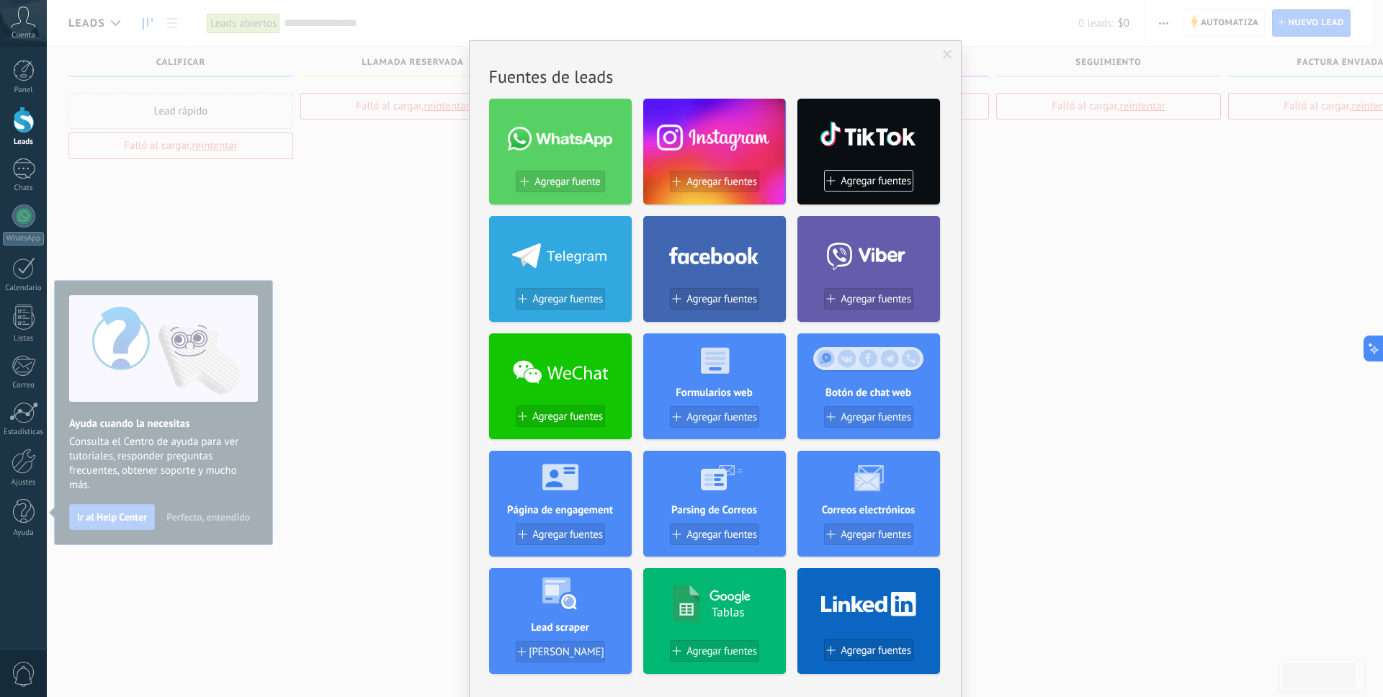
scroll to position [4, 0]
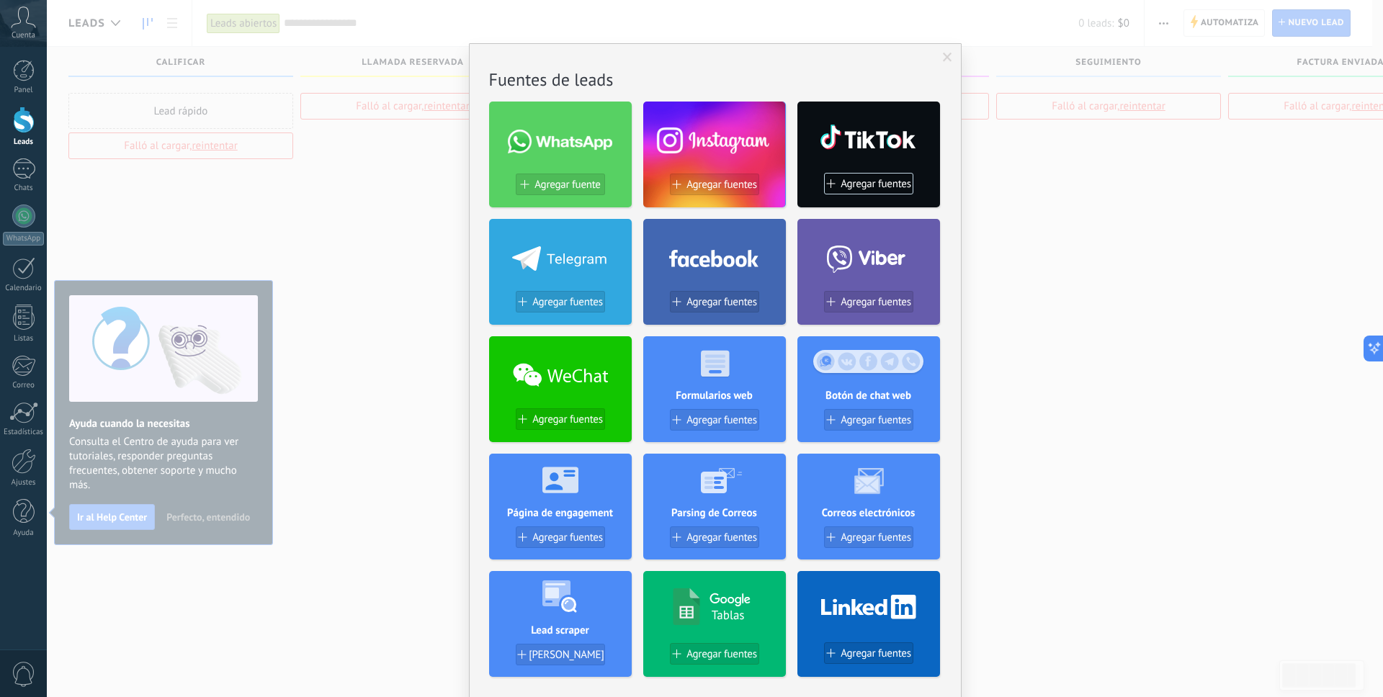
click at [948, 55] on span at bounding box center [947, 58] width 9 height 10
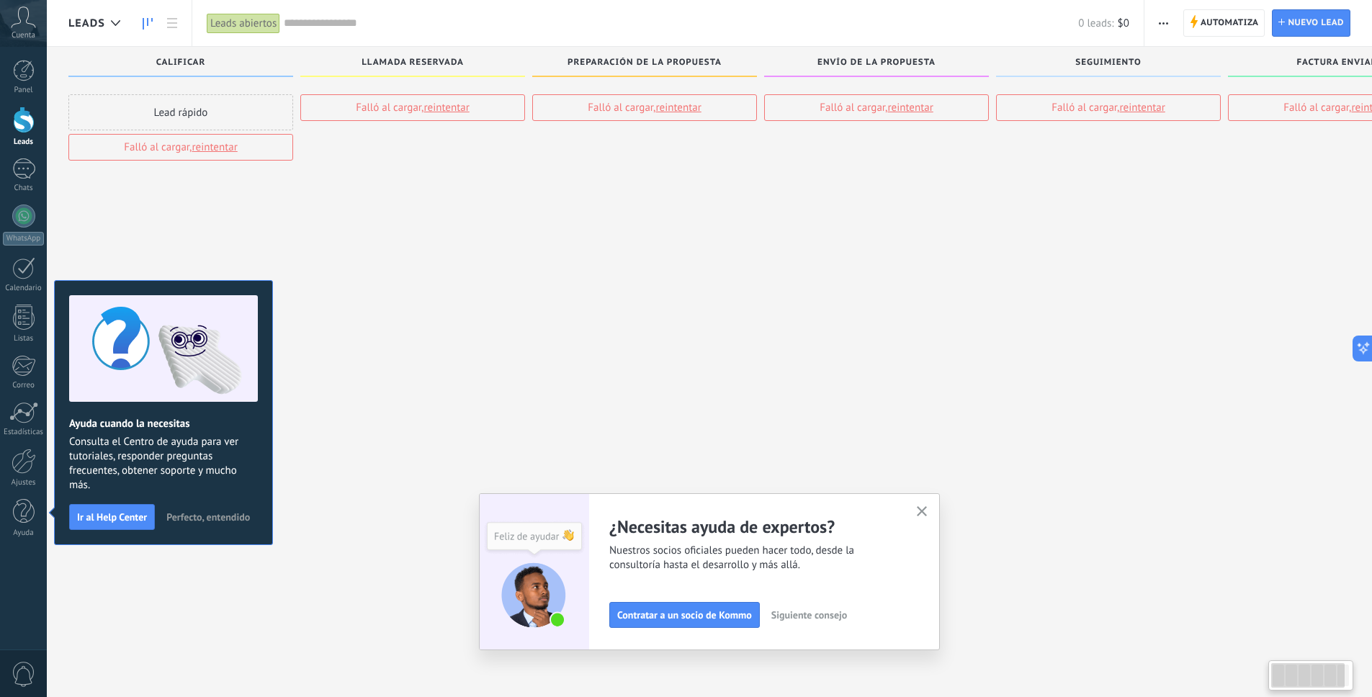
scroll to position [0, 0]
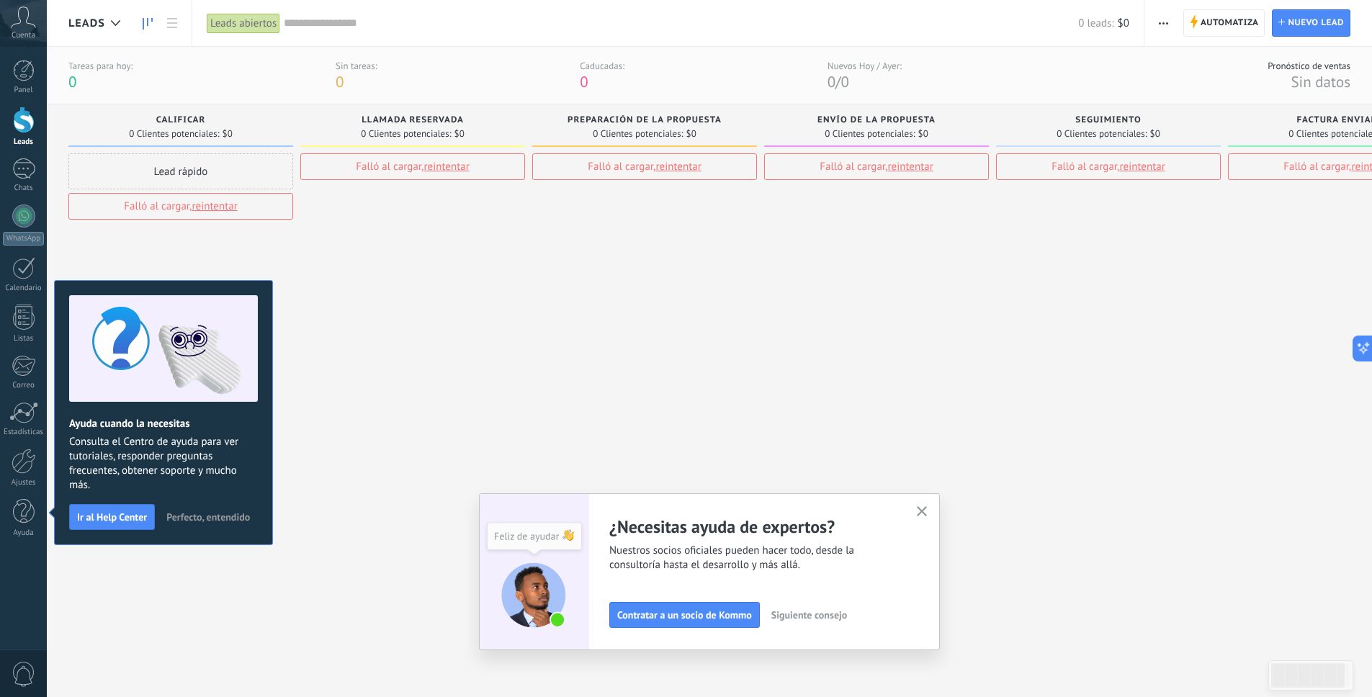
click at [206, 518] on span "Perfecto, entendido" at bounding box center [208, 517] width 84 height 10
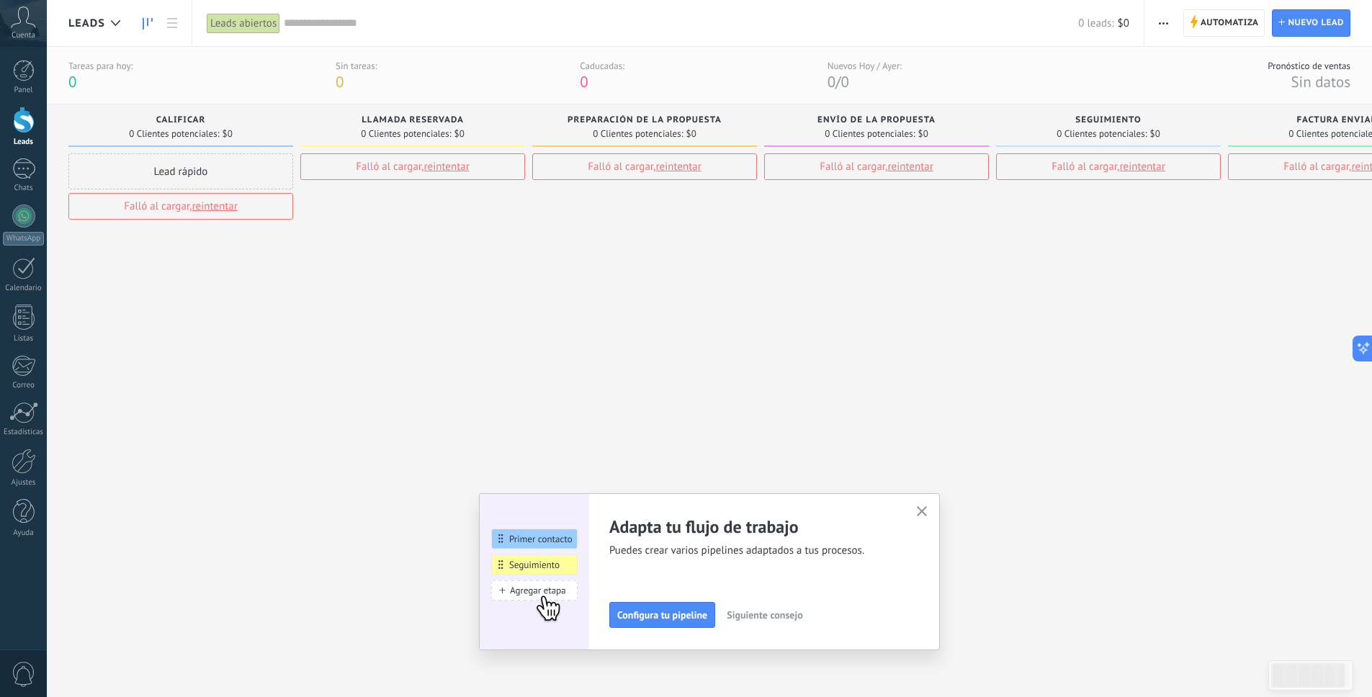
click at [928, 511] on use "button" at bounding box center [922, 511] width 11 height 11
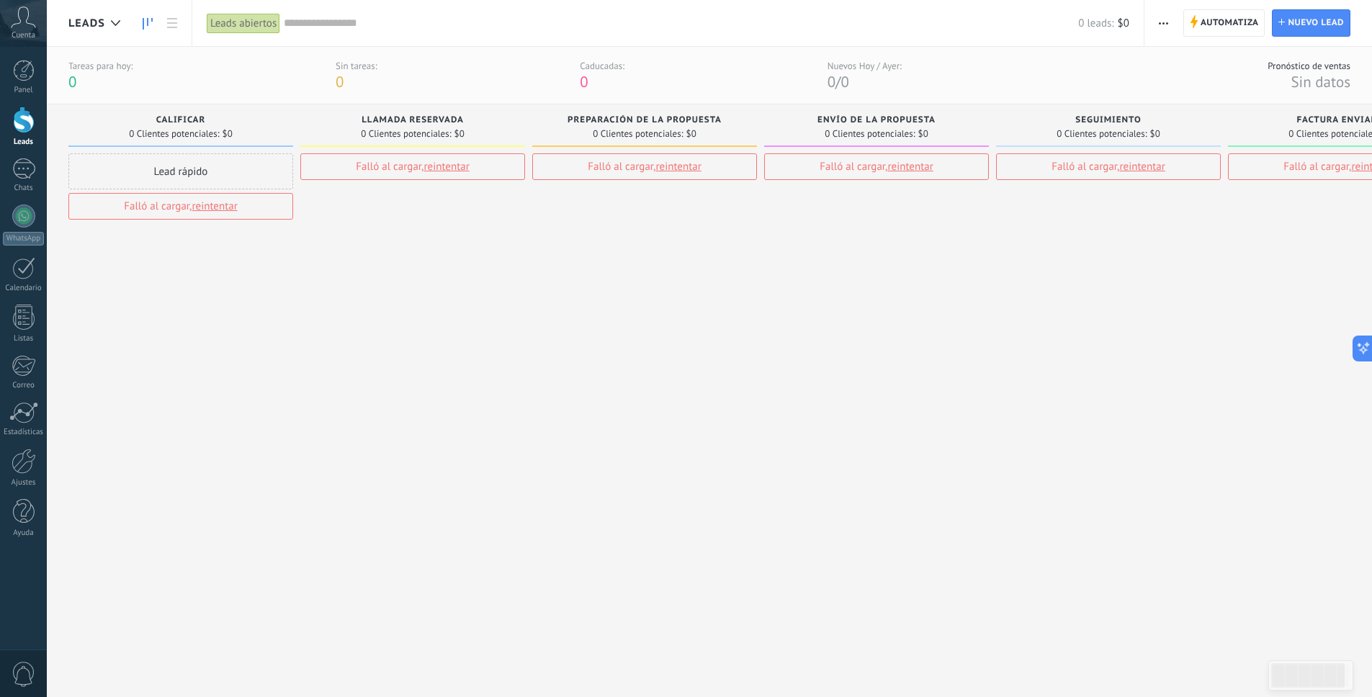
click at [28, 24] on icon at bounding box center [23, 17] width 25 height 22
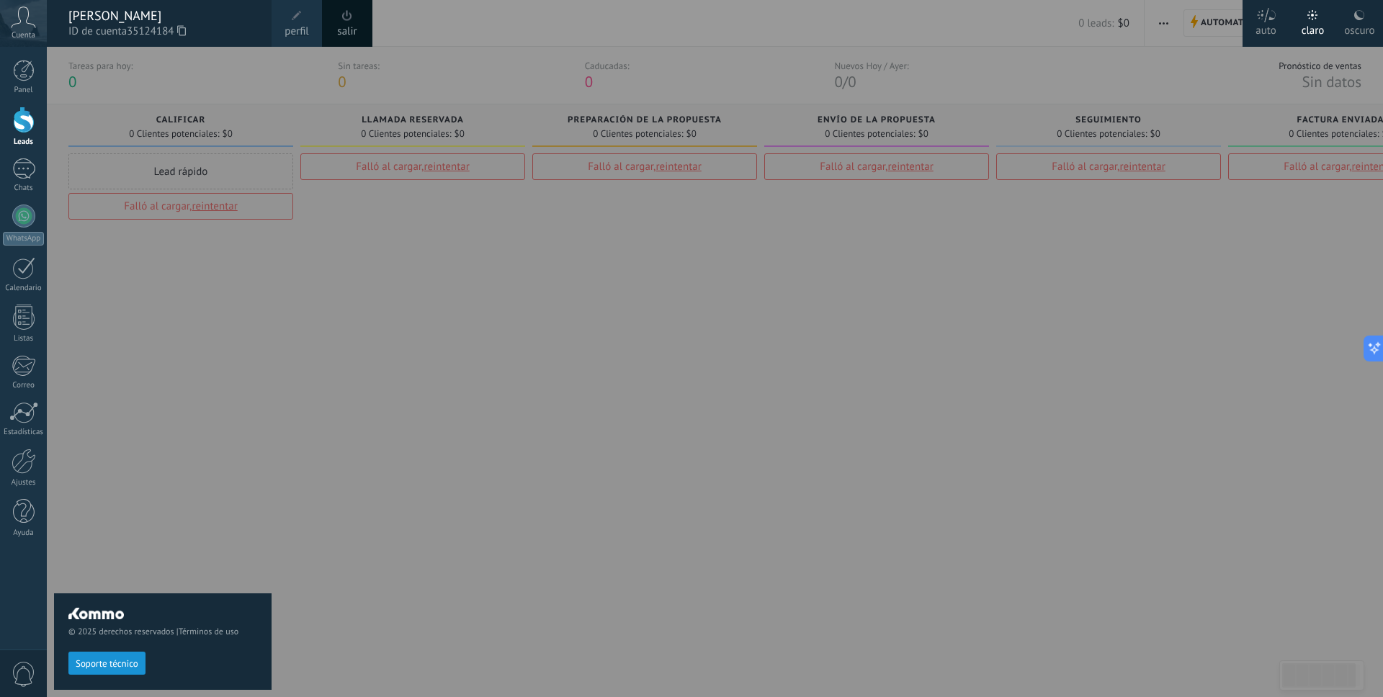
click at [28, 24] on icon at bounding box center [23, 17] width 25 height 22
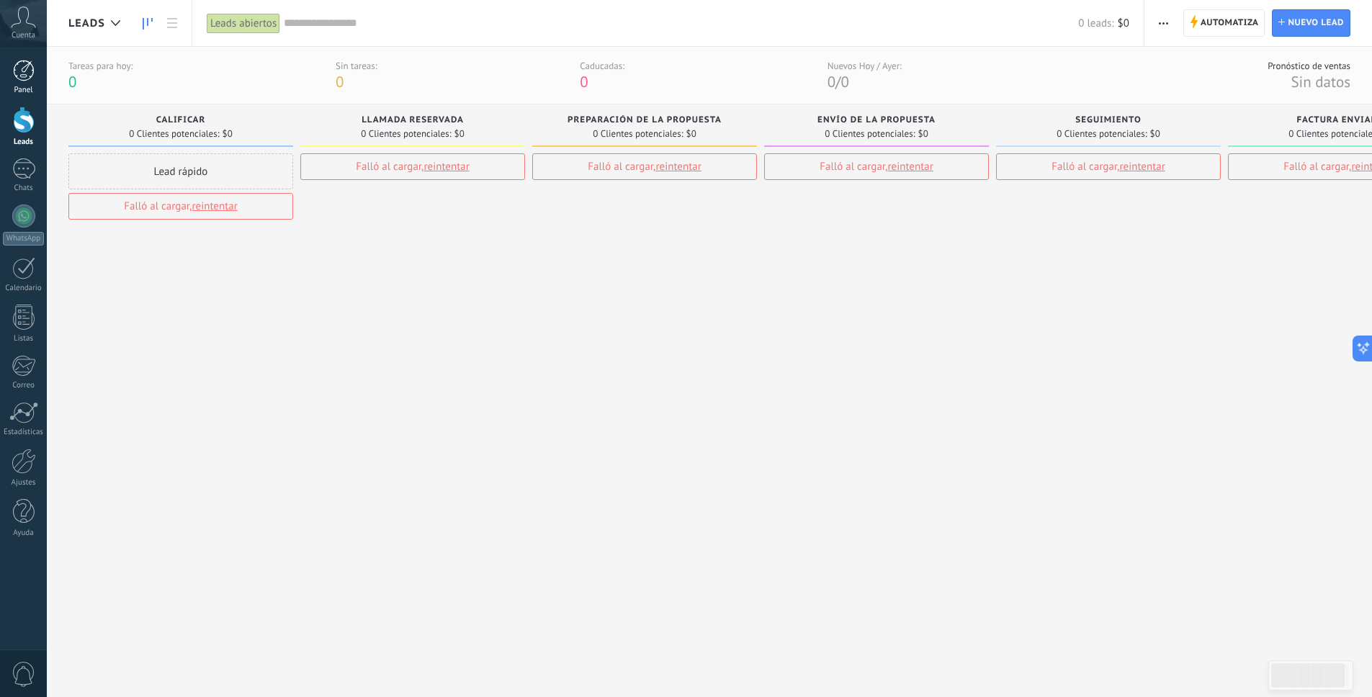
click at [24, 68] on div at bounding box center [24, 71] width 22 height 22
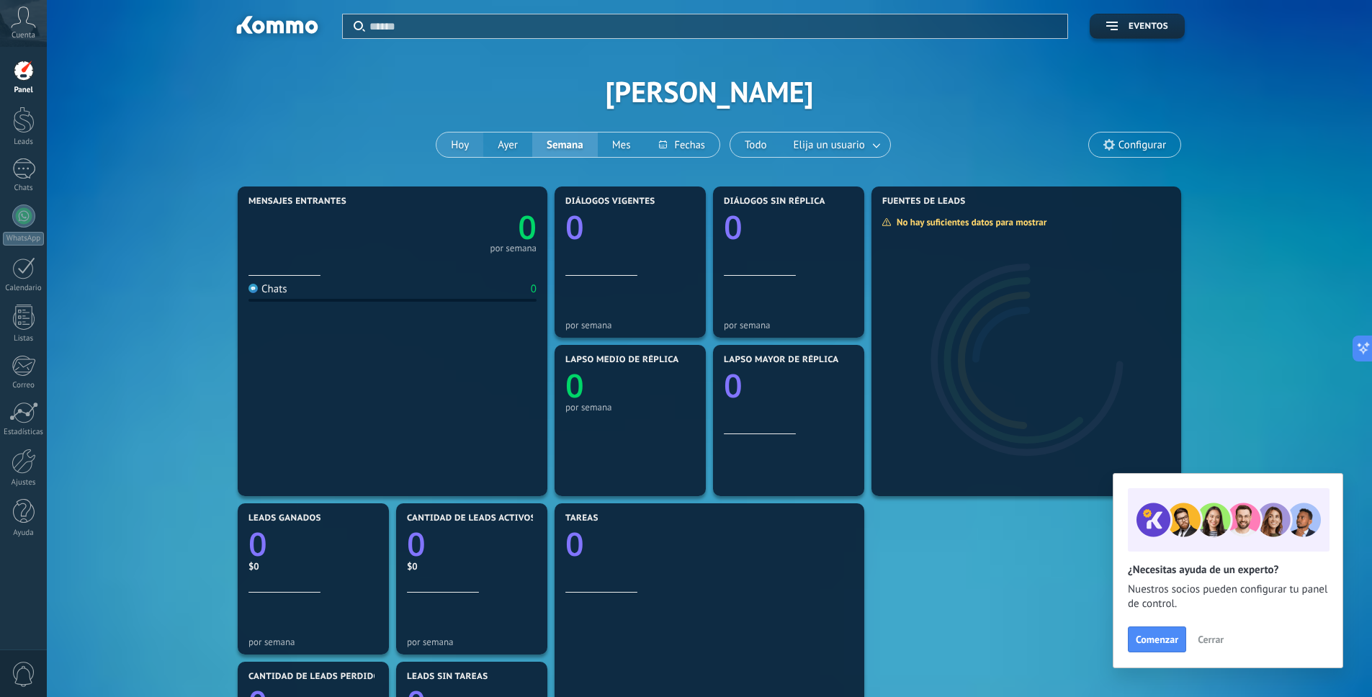
click at [463, 143] on button "Hoy" at bounding box center [459, 145] width 47 height 24
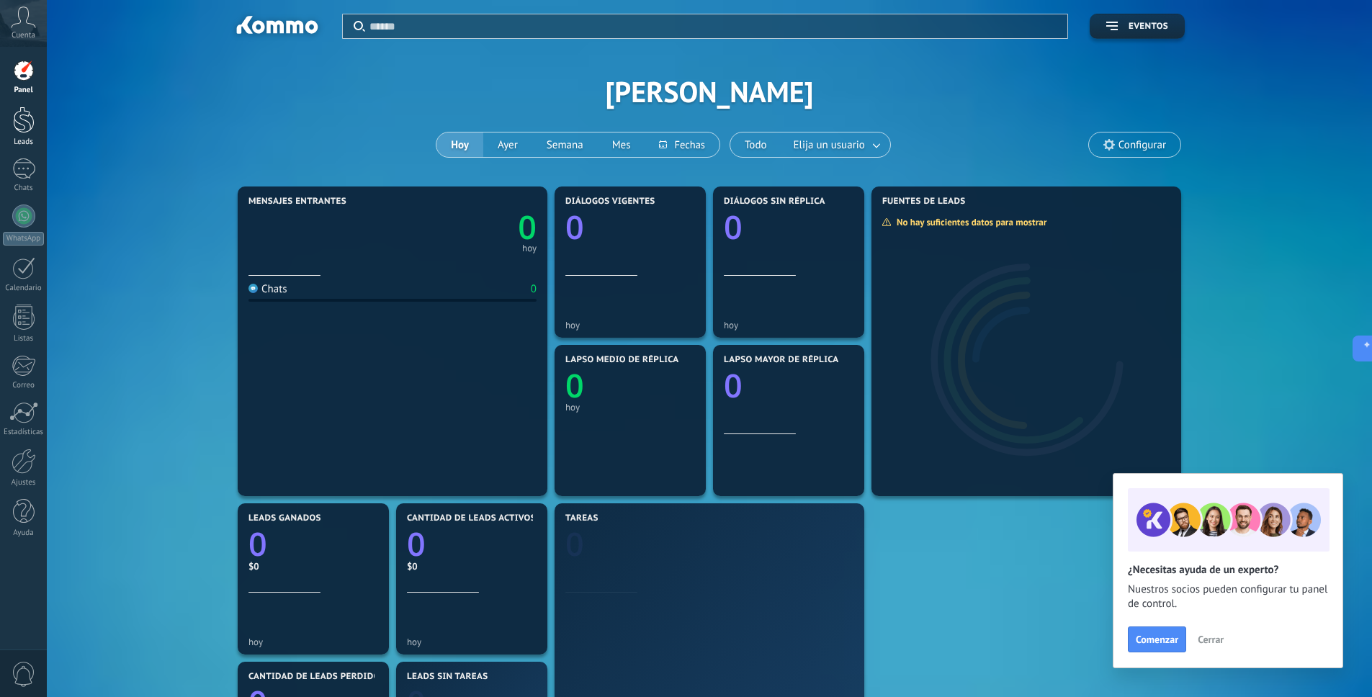
click at [24, 127] on div at bounding box center [24, 120] width 22 height 27
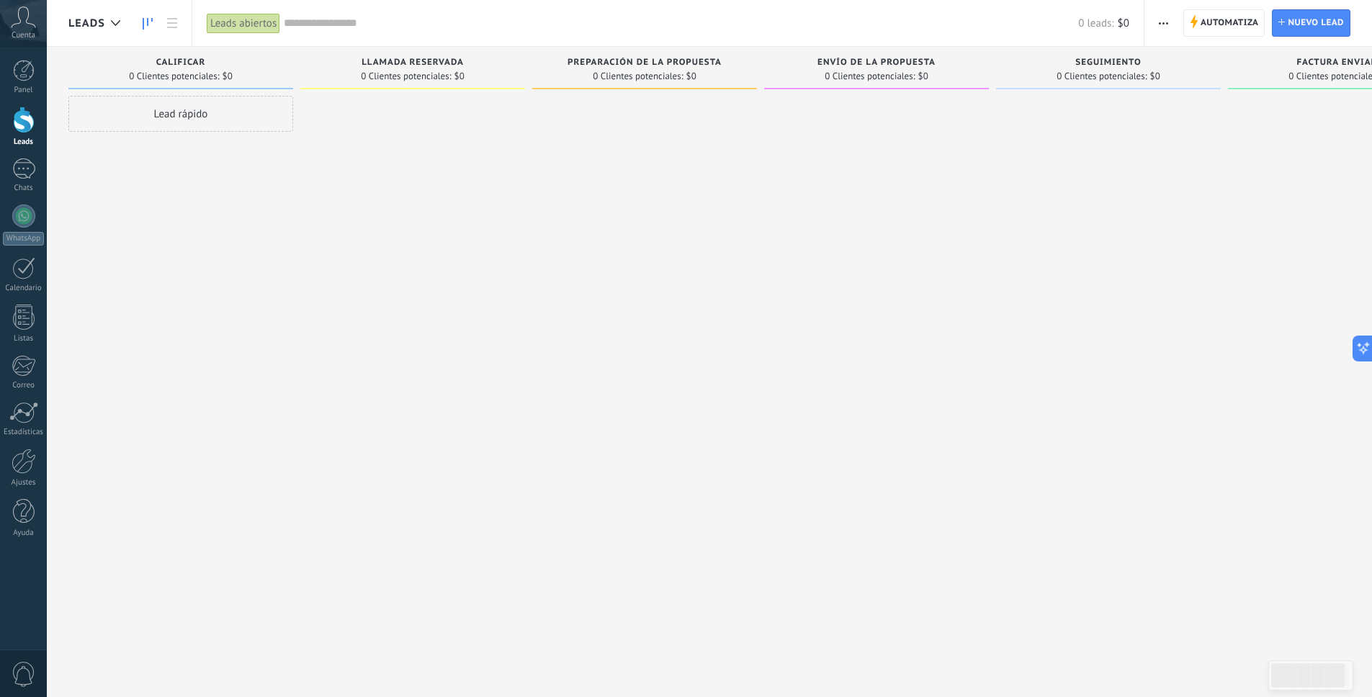
click at [212, 112] on div "Lead rápido" at bounding box center [180, 114] width 225 height 36
click at [416, 208] on div at bounding box center [412, 350] width 225 height 509
click at [153, 307] on span "Cancelar" at bounding box center [152, 306] width 37 height 13
click at [388, 64] on span "Llamada reservada" at bounding box center [412, 63] width 102 height 10
click at [390, 62] on span "Llamada reservada" at bounding box center [412, 63] width 102 height 10
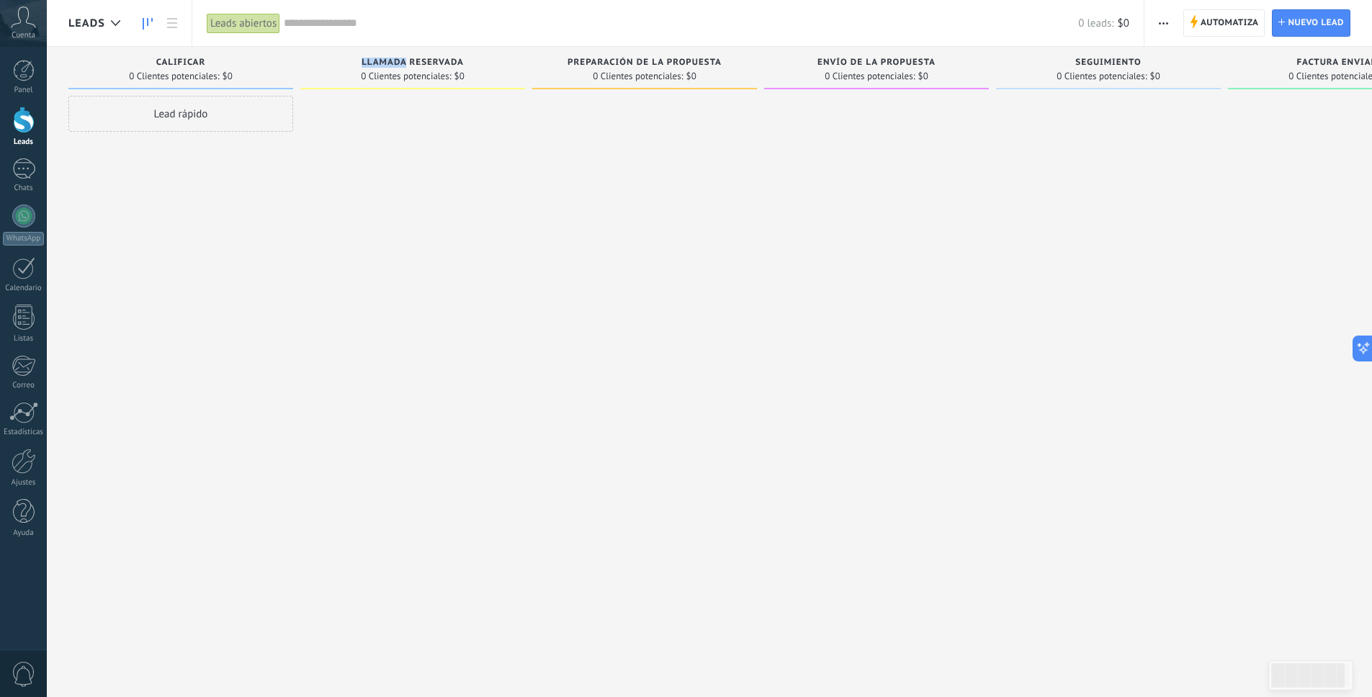
click at [390, 62] on span "Llamada reservada" at bounding box center [412, 63] width 102 height 10
click at [449, 153] on div at bounding box center [412, 350] width 225 height 509
click at [27, 171] on div at bounding box center [23, 168] width 23 height 21
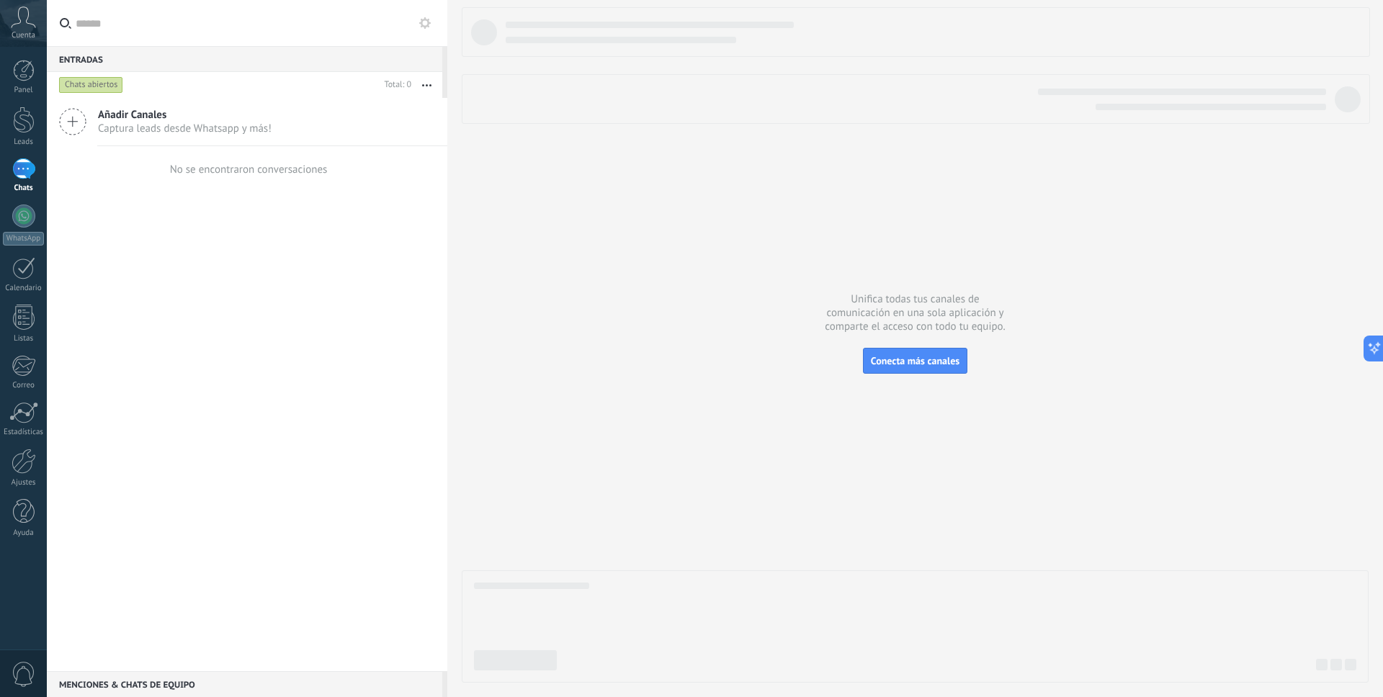
click at [76, 127] on icon at bounding box center [72, 121] width 27 height 27
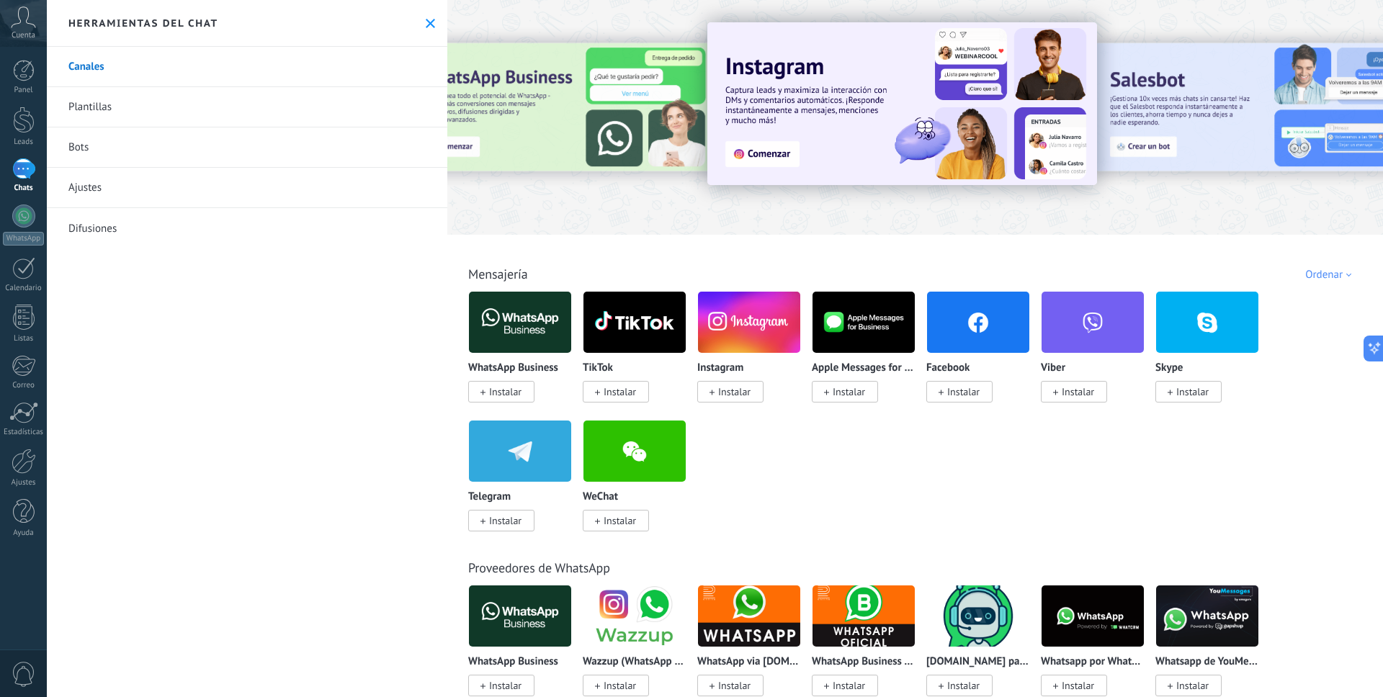
click at [422, 14] on div "Herramientas del chat" at bounding box center [247, 23] width 400 height 47
click at [426, 19] on use at bounding box center [430, 23] width 9 height 9
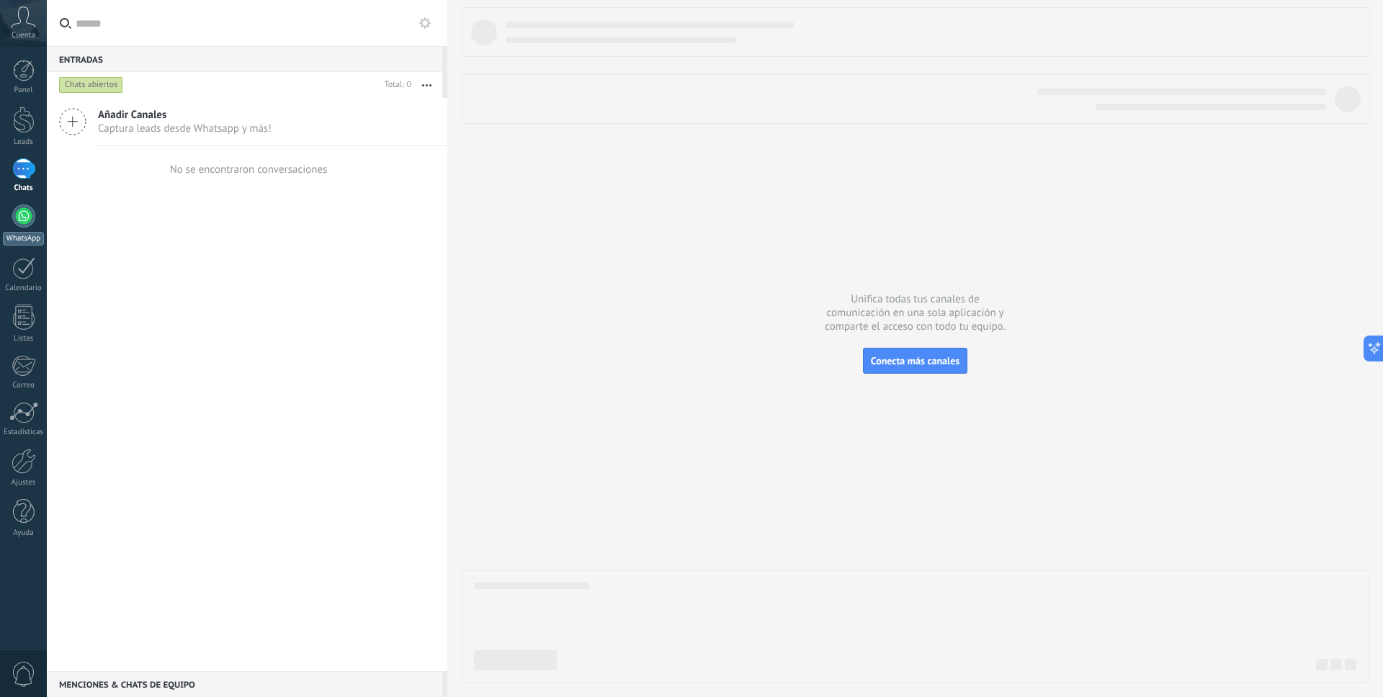
click at [30, 220] on div at bounding box center [23, 216] width 23 height 23
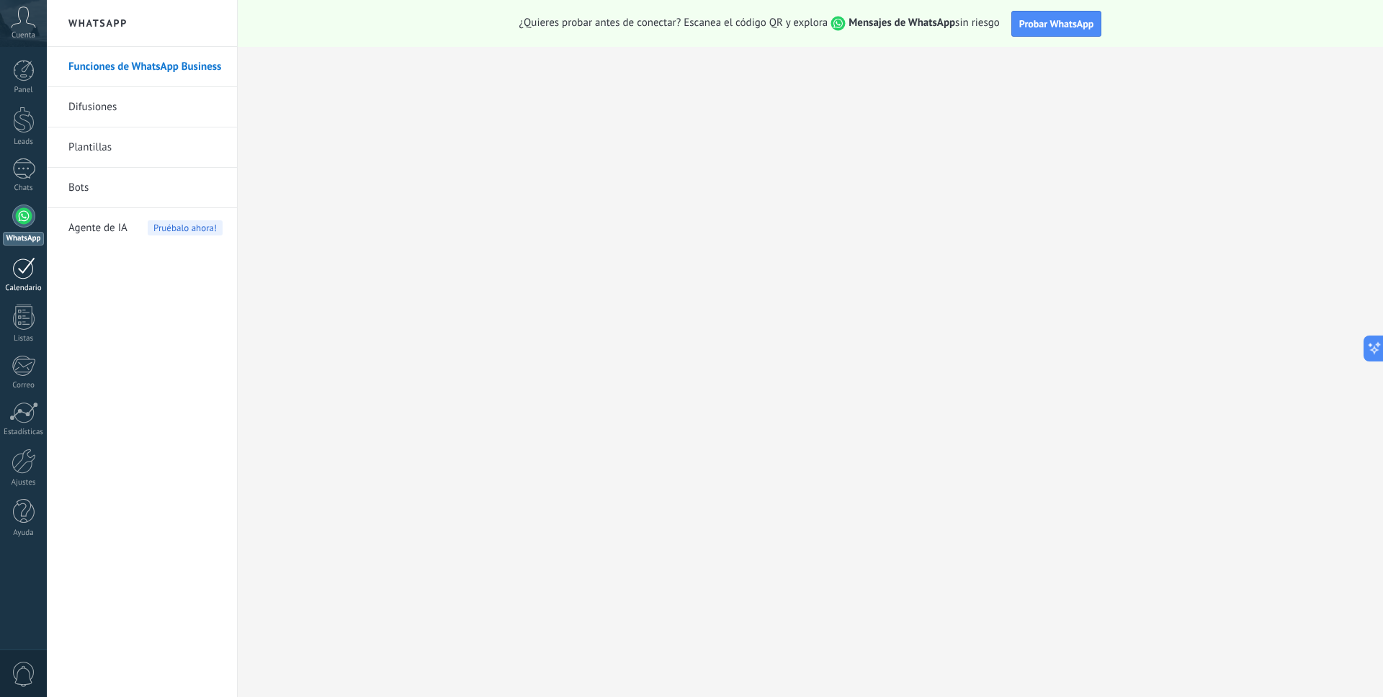
click at [30, 262] on div at bounding box center [23, 268] width 23 height 22
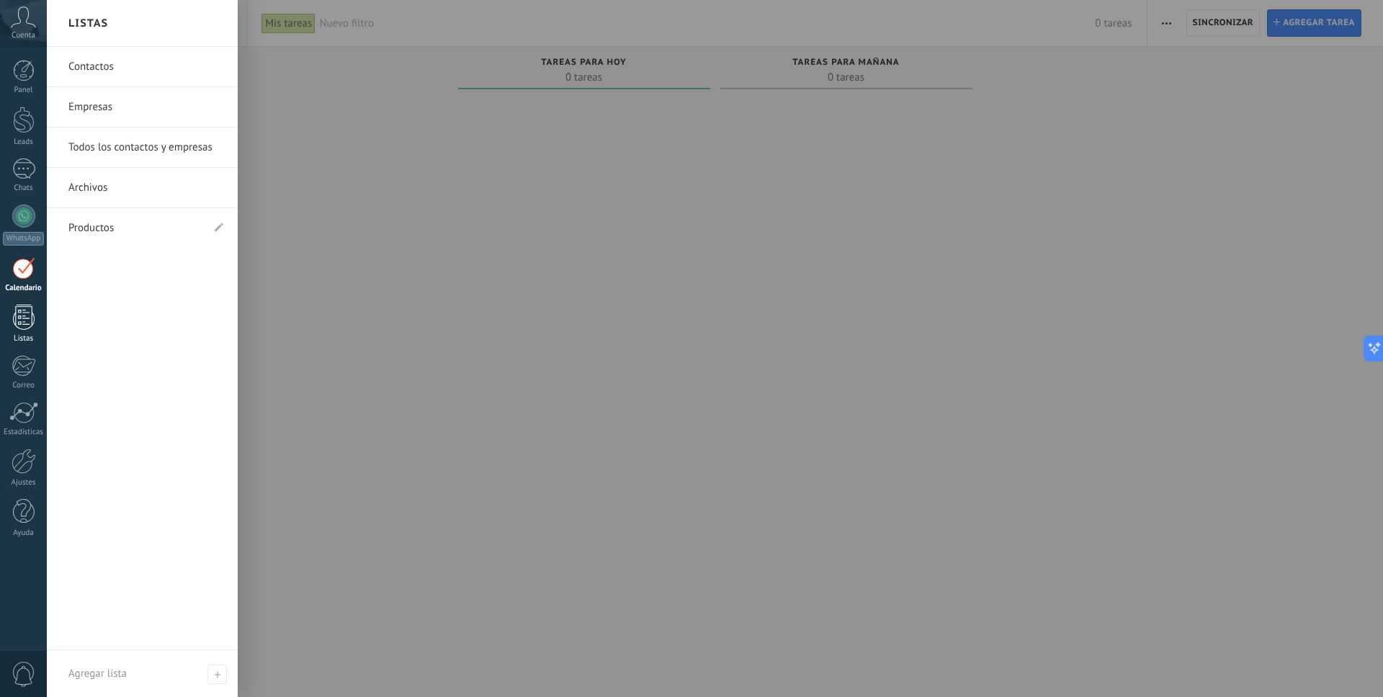
click at [21, 319] on div at bounding box center [24, 317] width 22 height 25
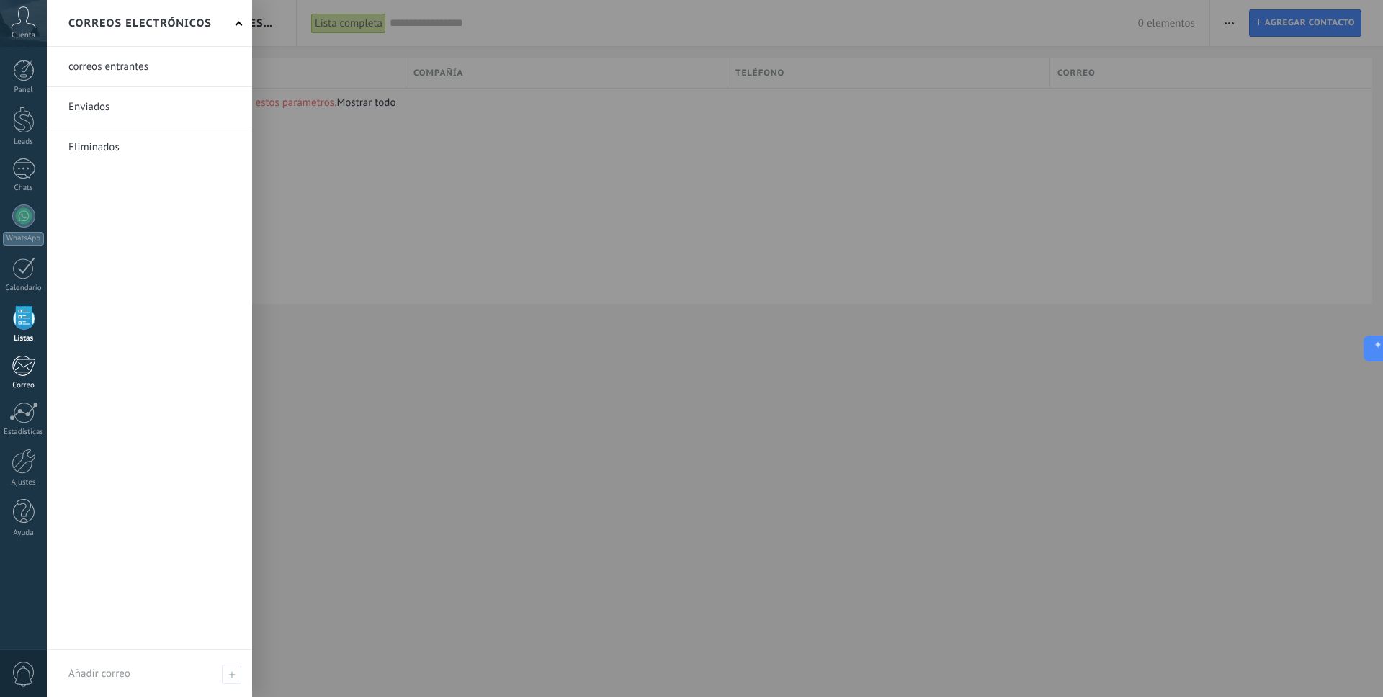
click at [22, 362] on div at bounding box center [24, 366] width 24 height 22
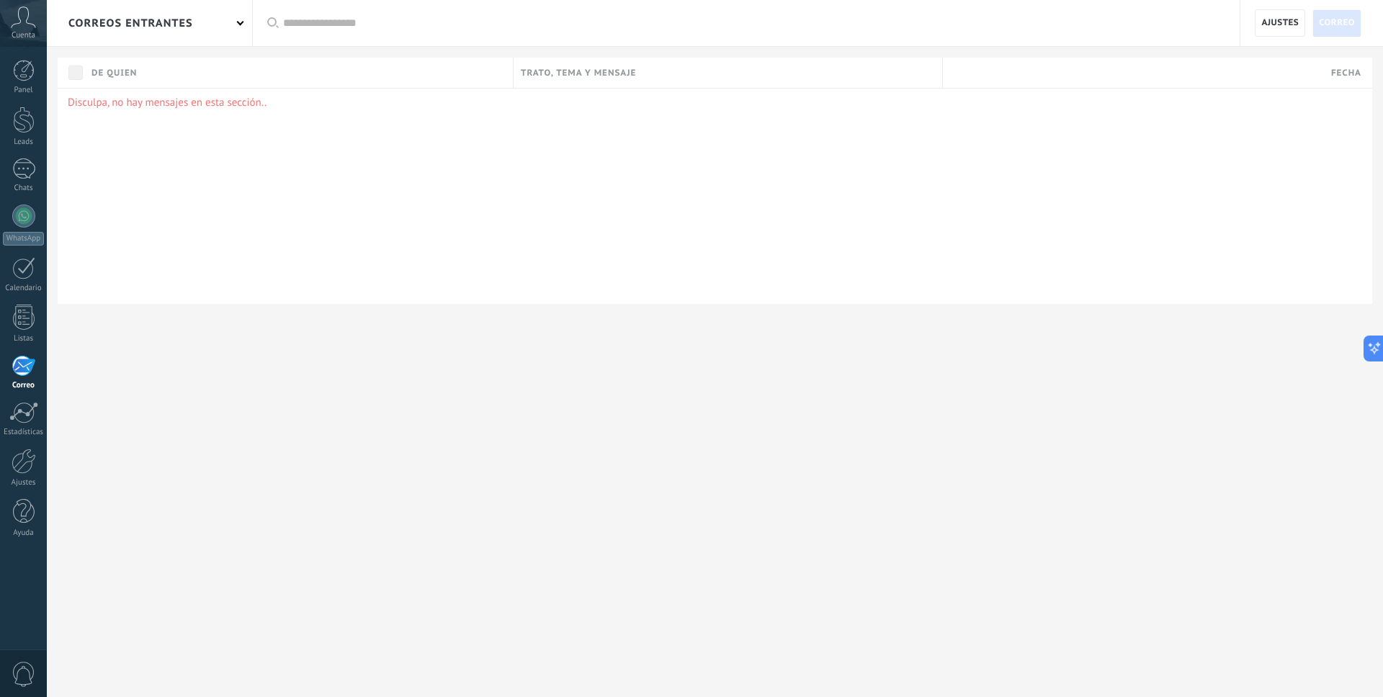
click at [208, 24] on div "correos entrantes" at bounding box center [149, 23] width 205 height 46
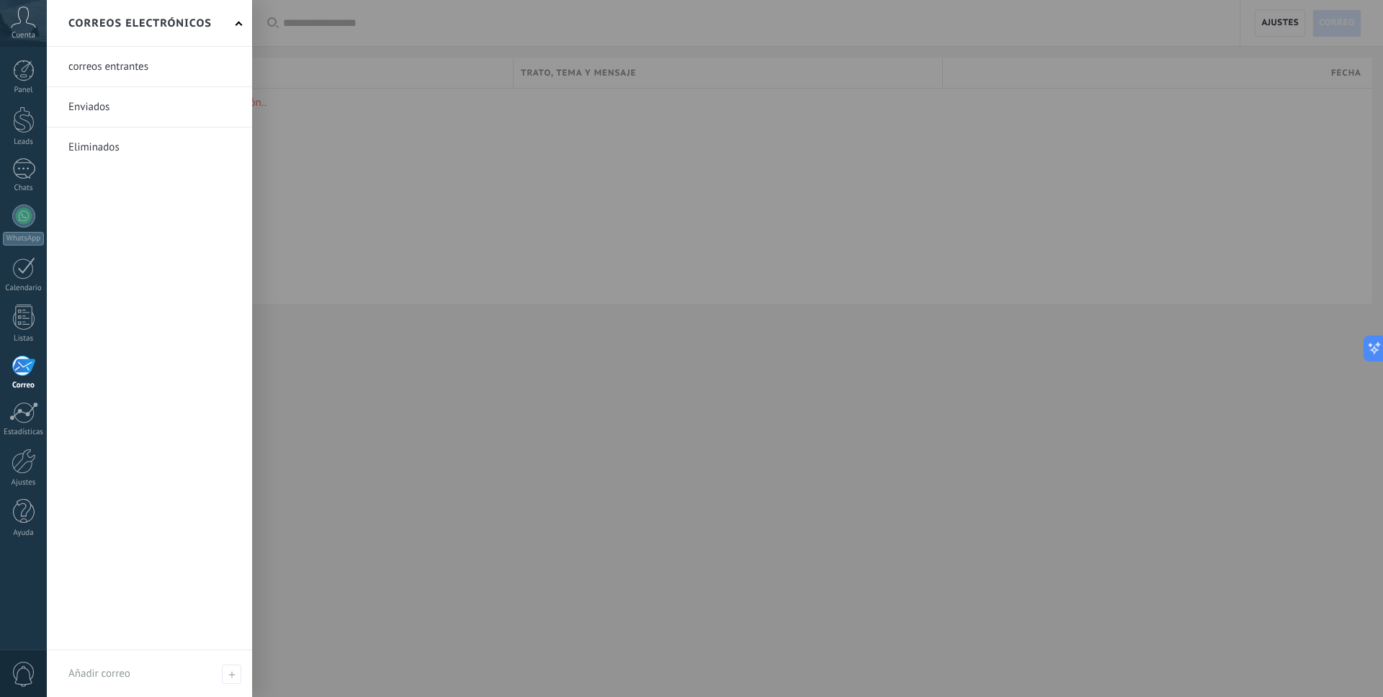
click at [234, 24] on div "Correos electrónicos" at bounding box center [149, 23] width 205 height 47
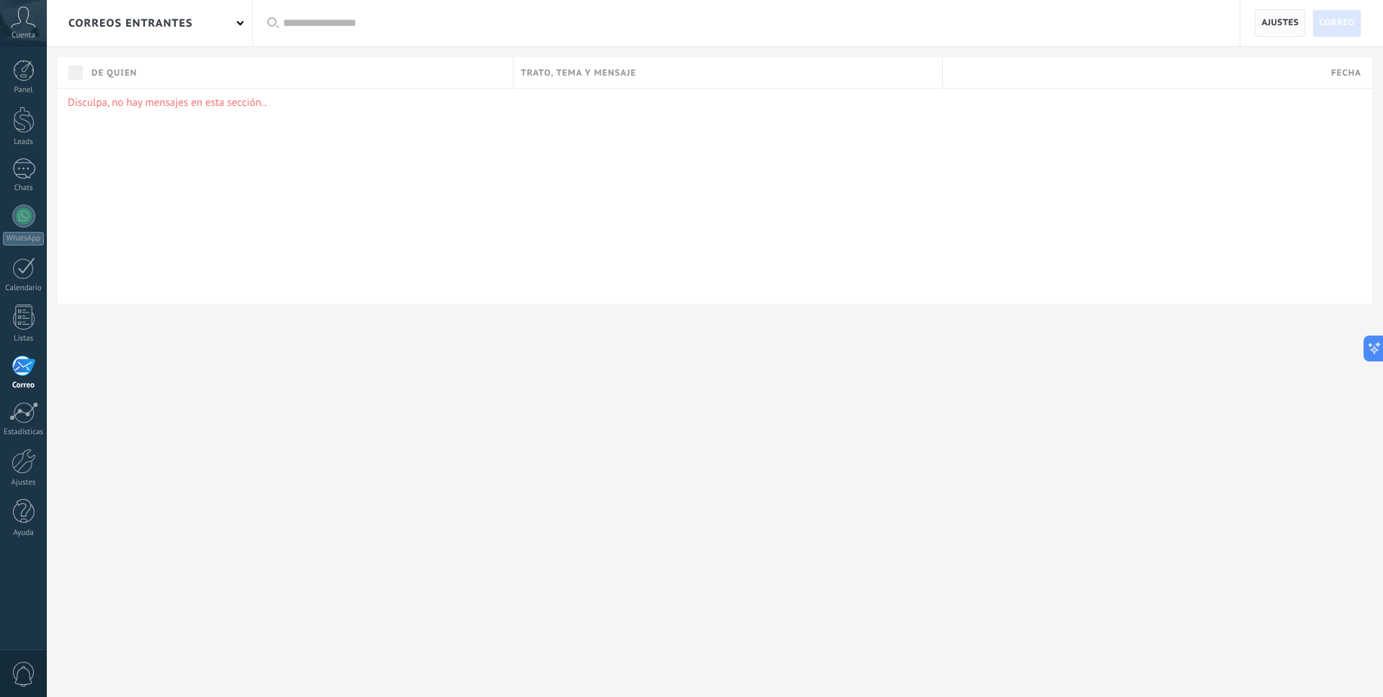
click at [1295, 32] on span "Ajustes" at bounding box center [1279, 23] width 37 height 26
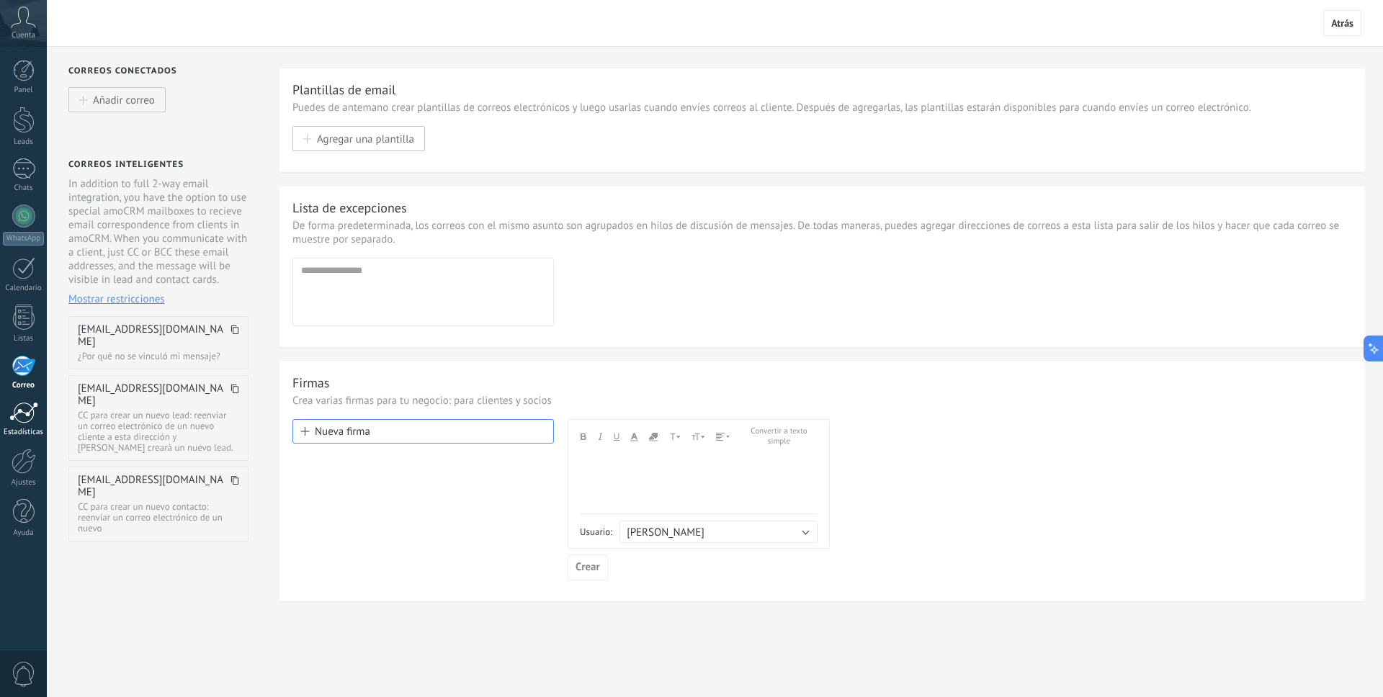
click at [26, 410] on div at bounding box center [23, 413] width 29 height 22
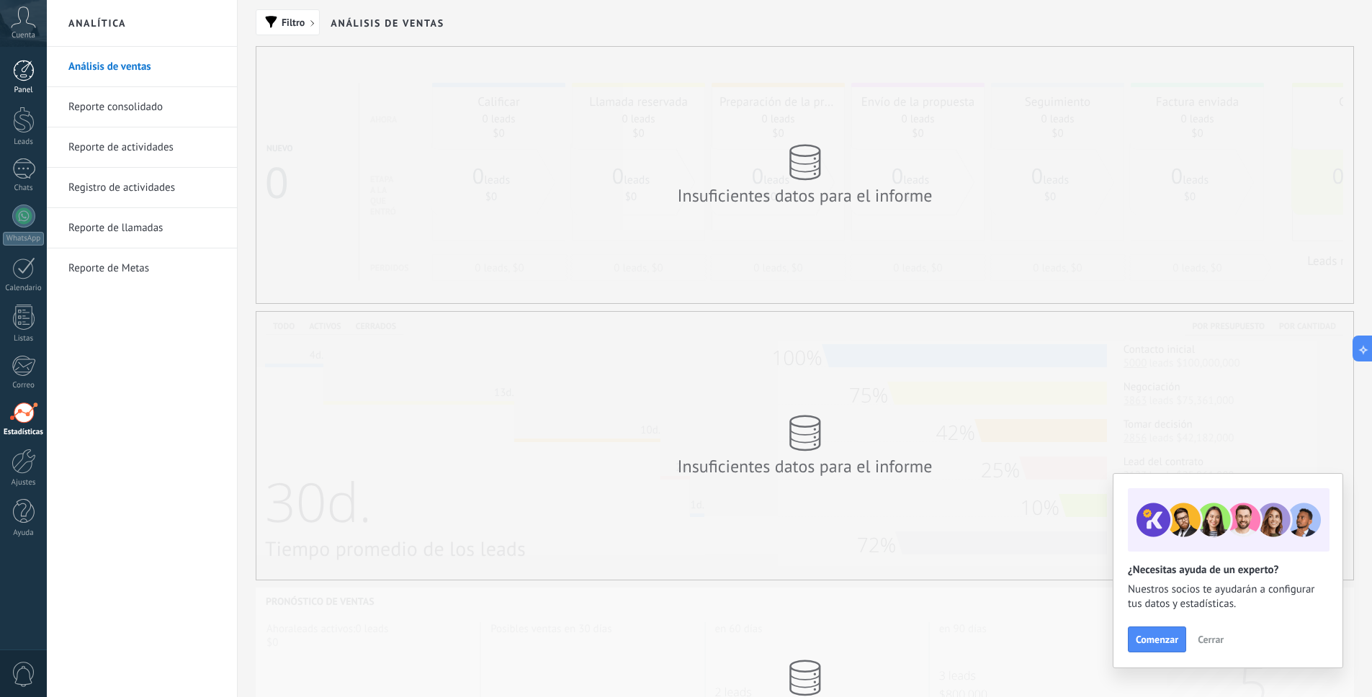
click at [21, 75] on div at bounding box center [24, 71] width 22 height 22
